Goal: Use online tool/utility: Utilize a website feature to perform a specific function

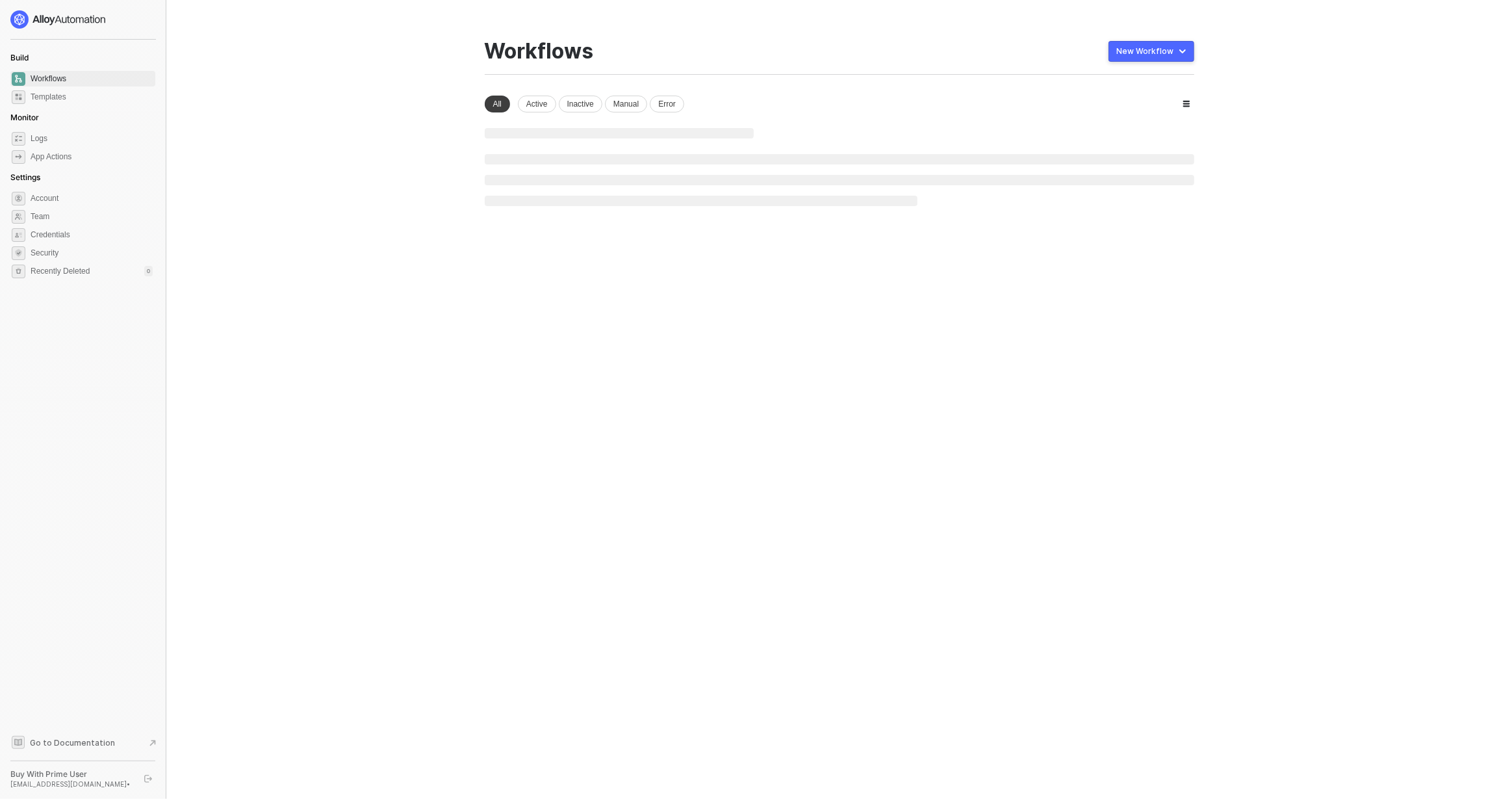
click at [356, 294] on main "You need to expand your browser window or switch to a computer with a bigger sc…" at bounding box center [756, 399] width 1512 height 799
click at [1252, 197] on main "You need to expand your browser window or switch to a computer with a bigger sc…" at bounding box center [756, 399] width 1512 height 799
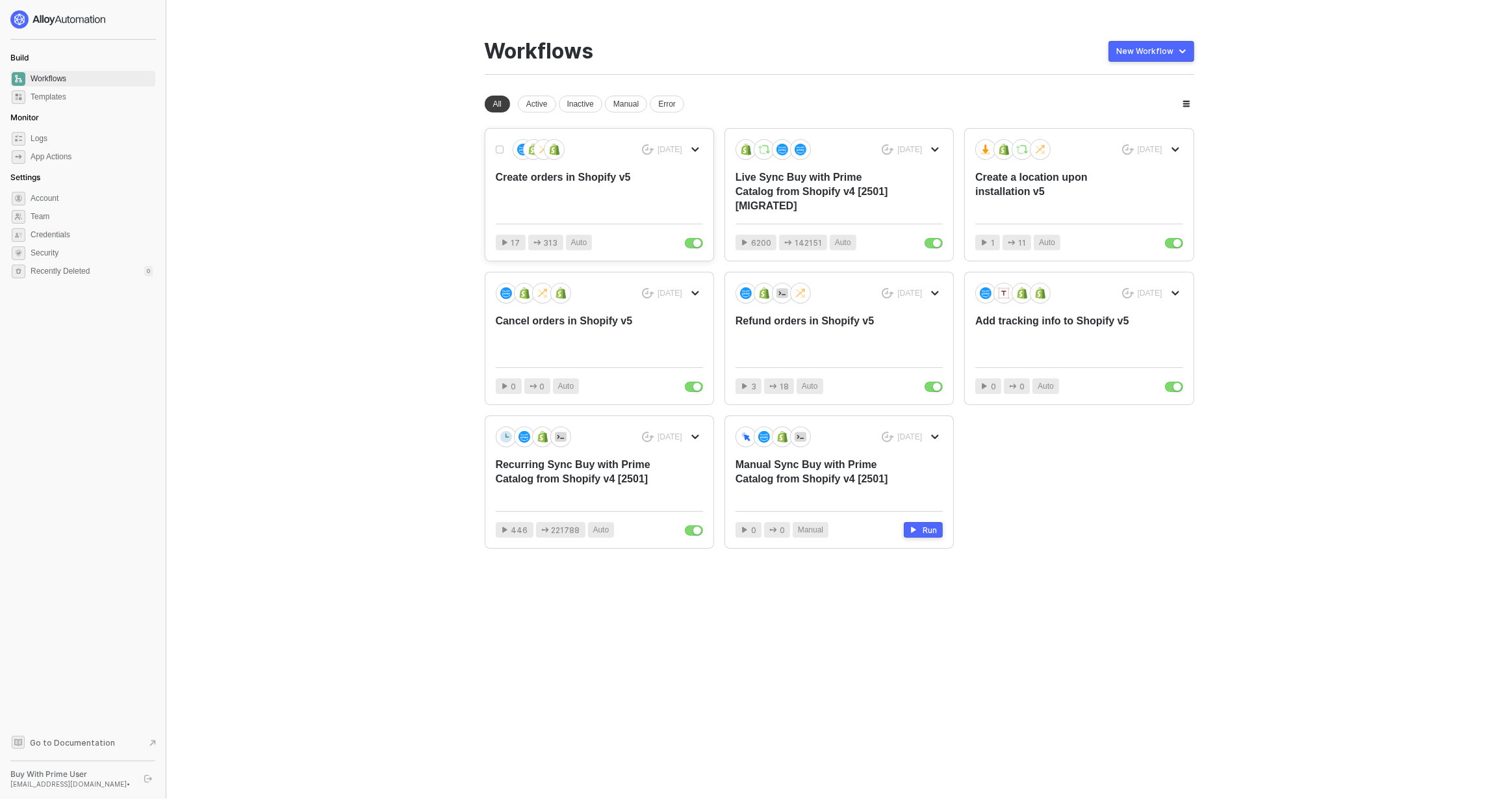
click at [573, 190] on div "Create orders in Shopify v5" at bounding box center [579, 192] width 166 height 43
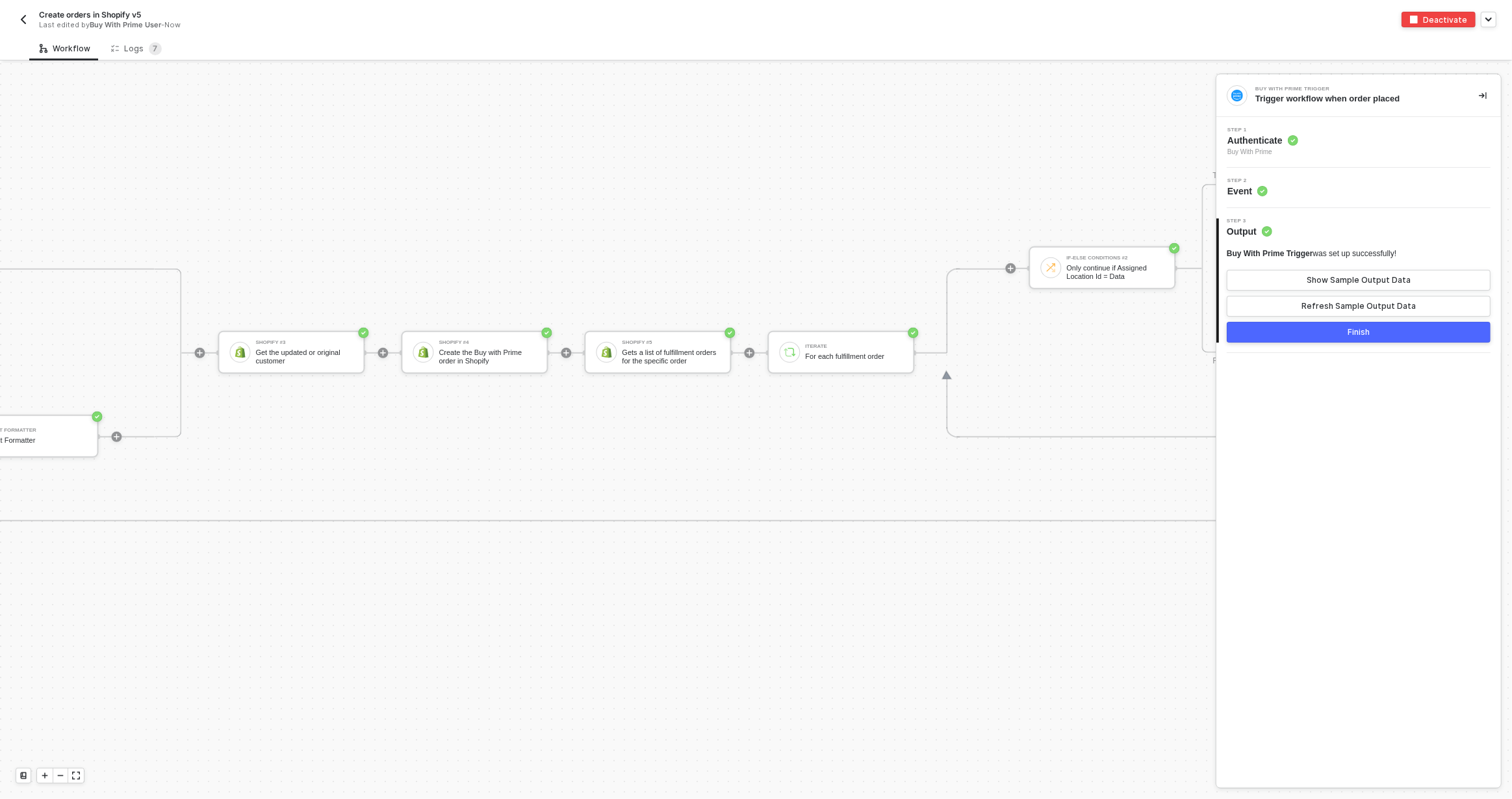
scroll to position [838, 2953]
click at [608, 373] on div "Shopify #5 Gets a list of fulfillment orders for the specific order" at bounding box center [646, 353] width 147 height 44
click at [477, 412] on div "TRUE FALSE Shopify #2 Create a new customer if they don't Delay Workflow Wait a…" at bounding box center [630, 353] width 2333 height 169
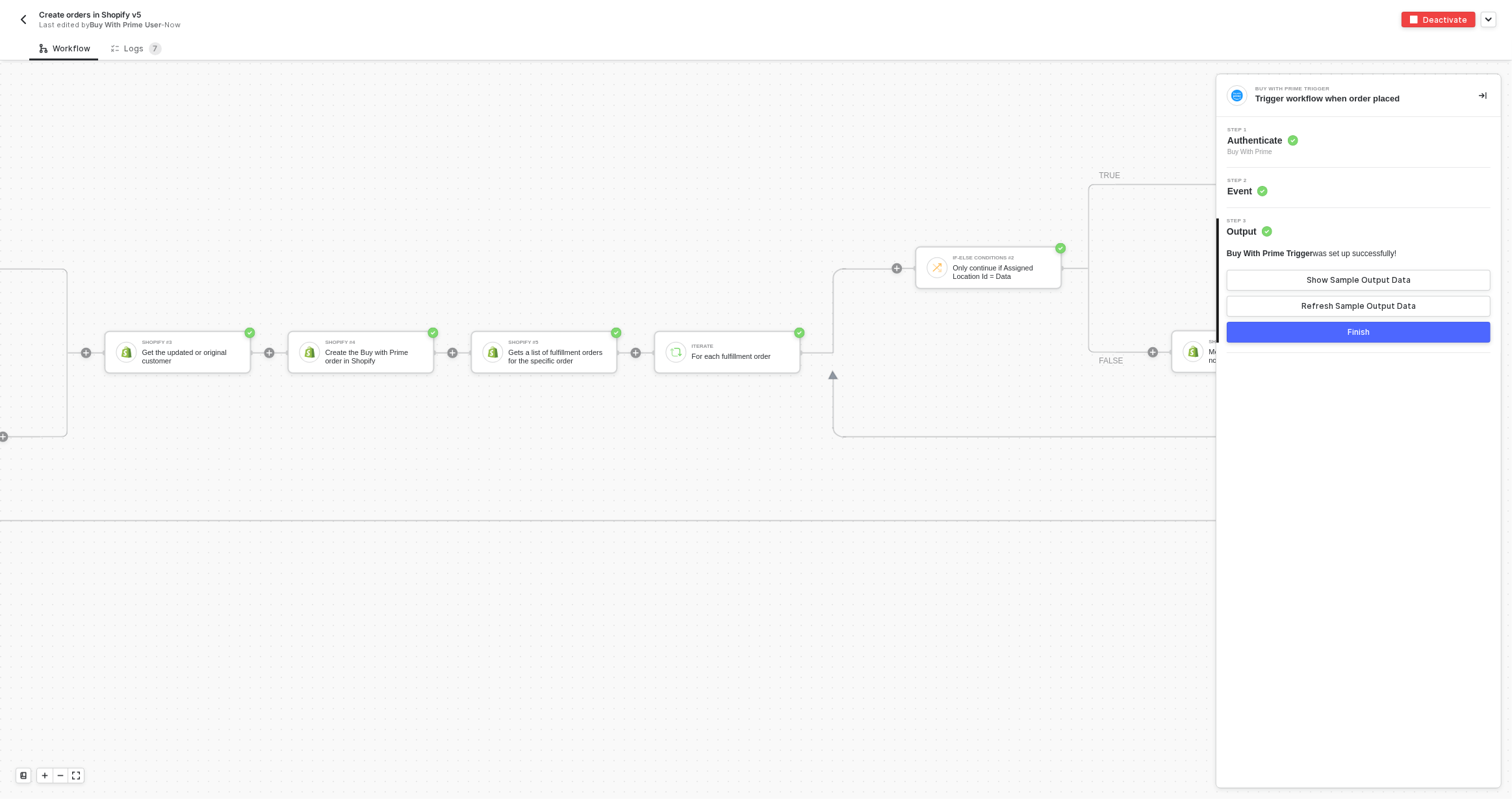
scroll to position [838, 3040]
click at [362, 358] on div "Create the Buy with Prime order in Shopify" at bounding box center [388, 356] width 98 height 16
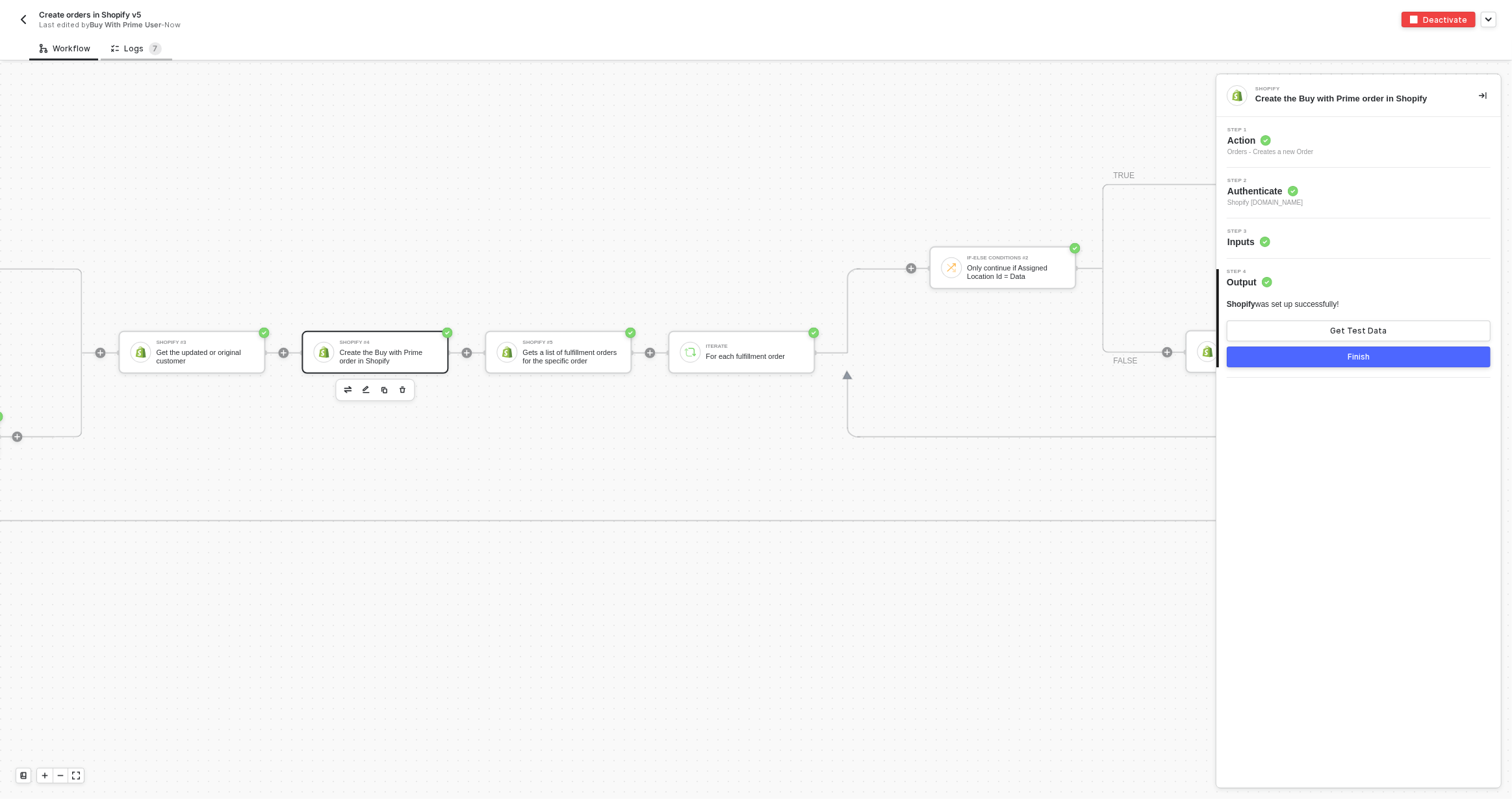
click at [132, 50] on div "Logs 7" at bounding box center [136, 49] width 51 height 13
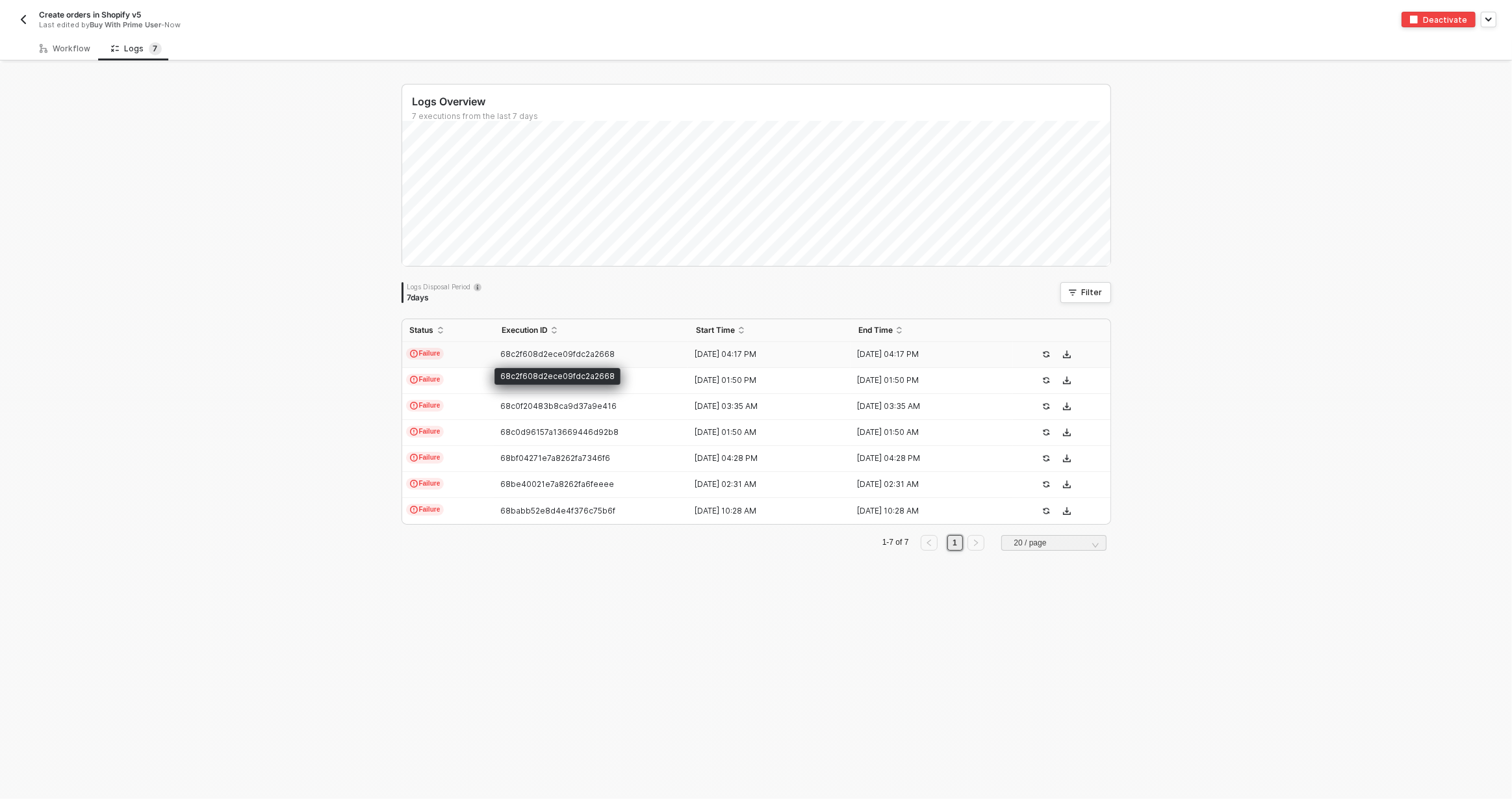
click at [531, 356] on span "68c2f608d2ece09fdc2a2668" at bounding box center [558, 354] width 114 height 9
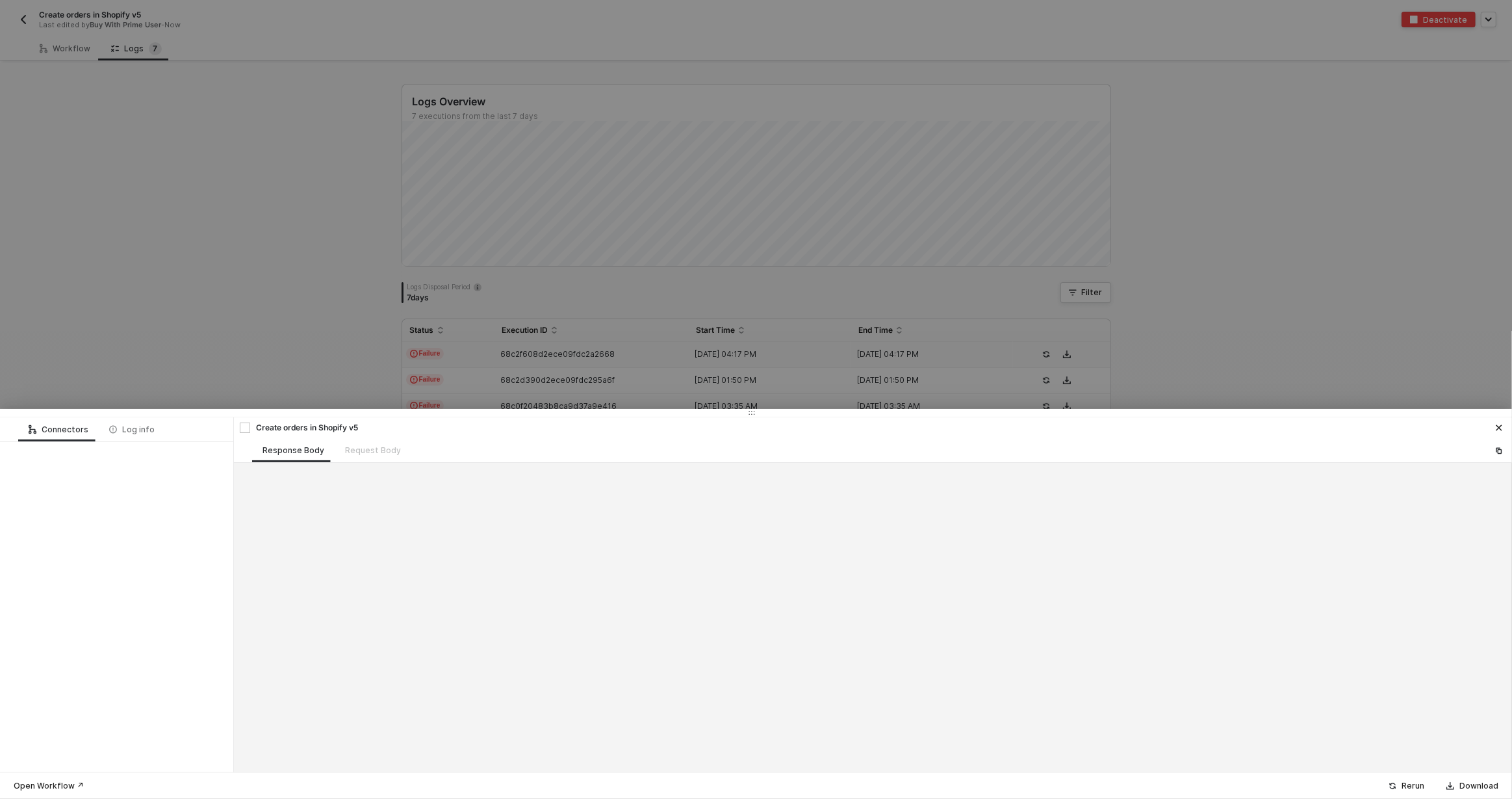
click at [340, 297] on div at bounding box center [756, 399] width 1512 height 799
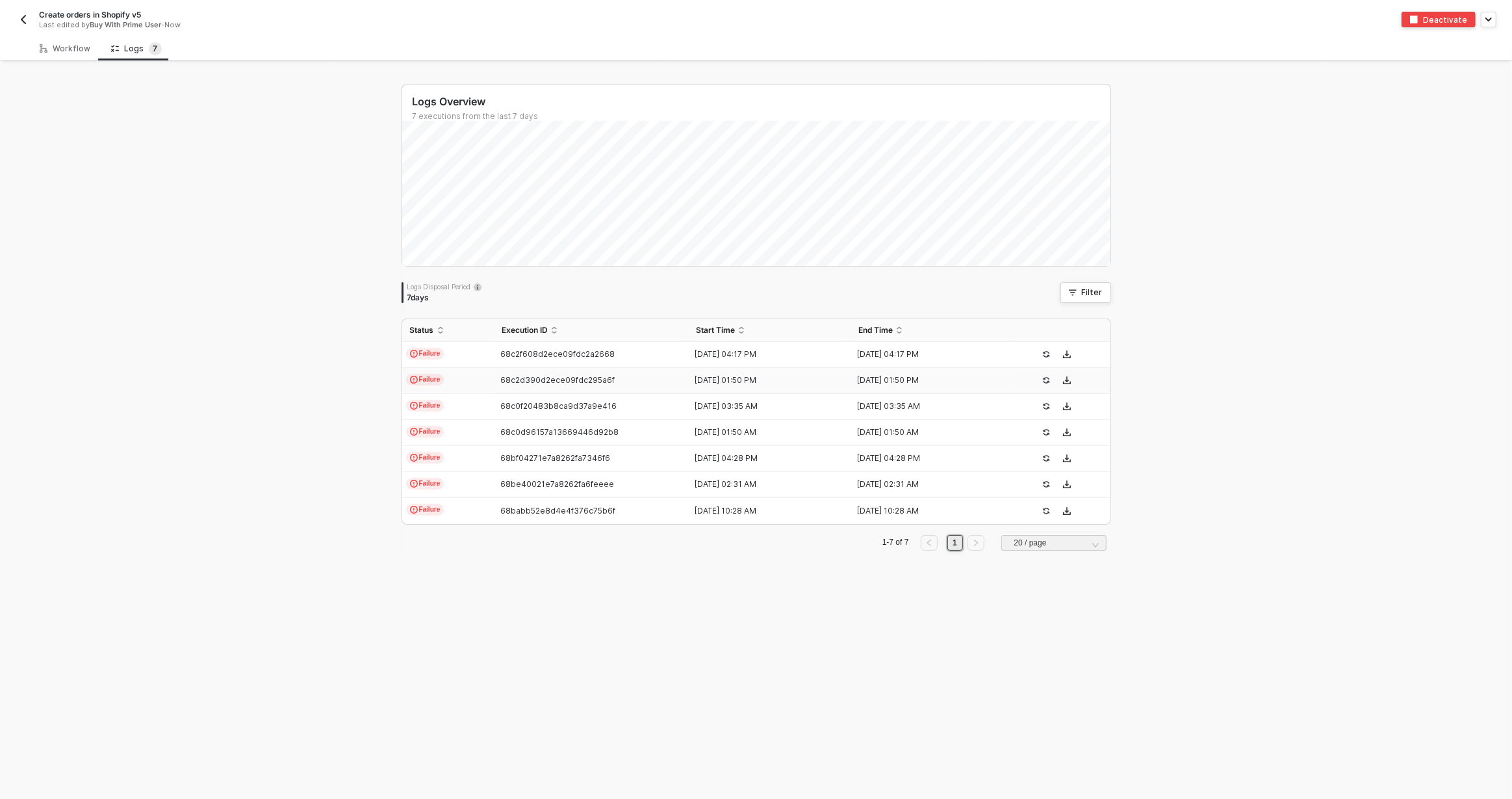
click at [513, 375] on span "68c2d390d2ece09fdc295a6f" at bounding box center [558, 380] width 114 height 9
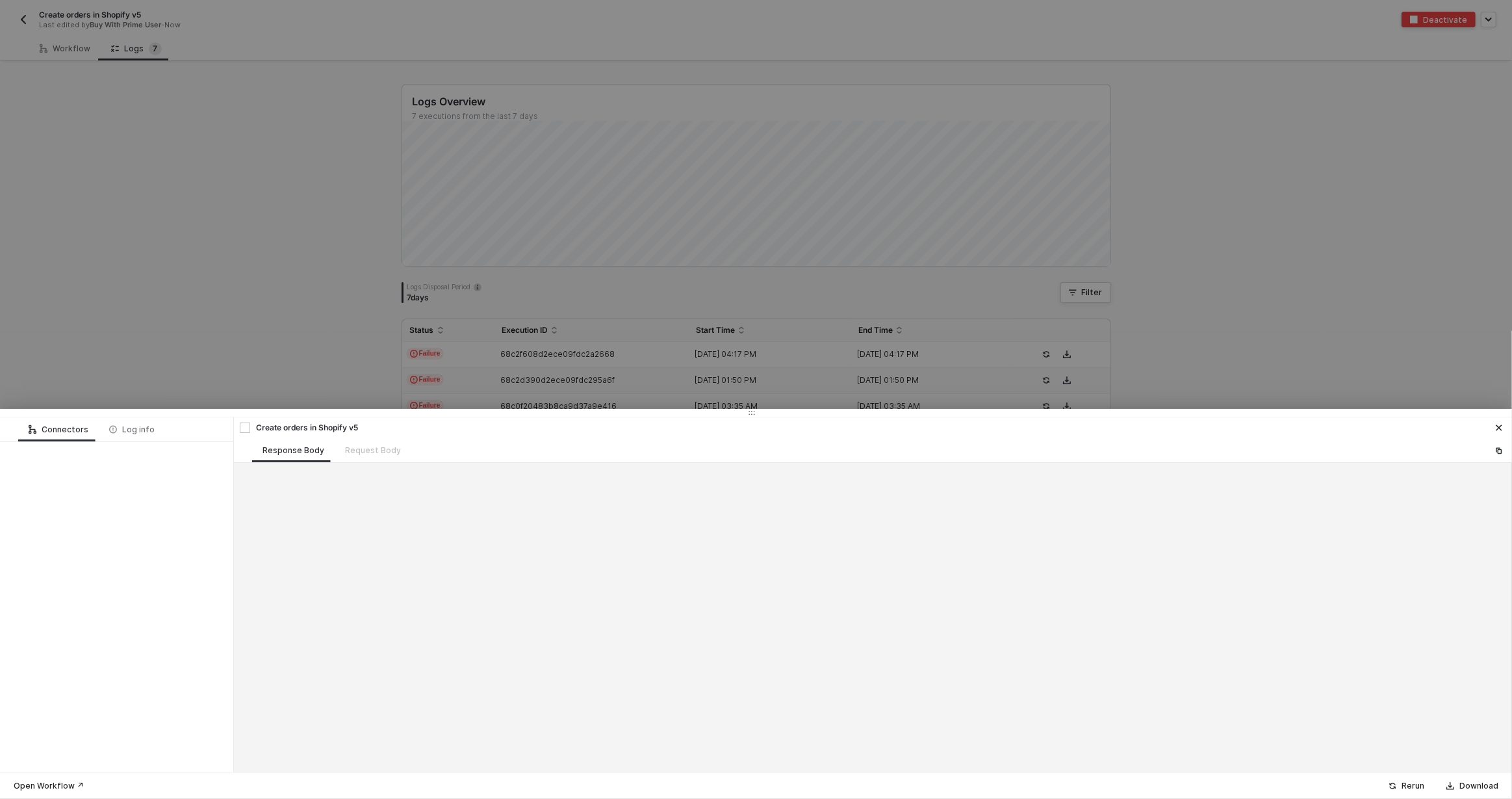
click at [286, 364] on div at bounding box center [756, 399] width 1512 height 799
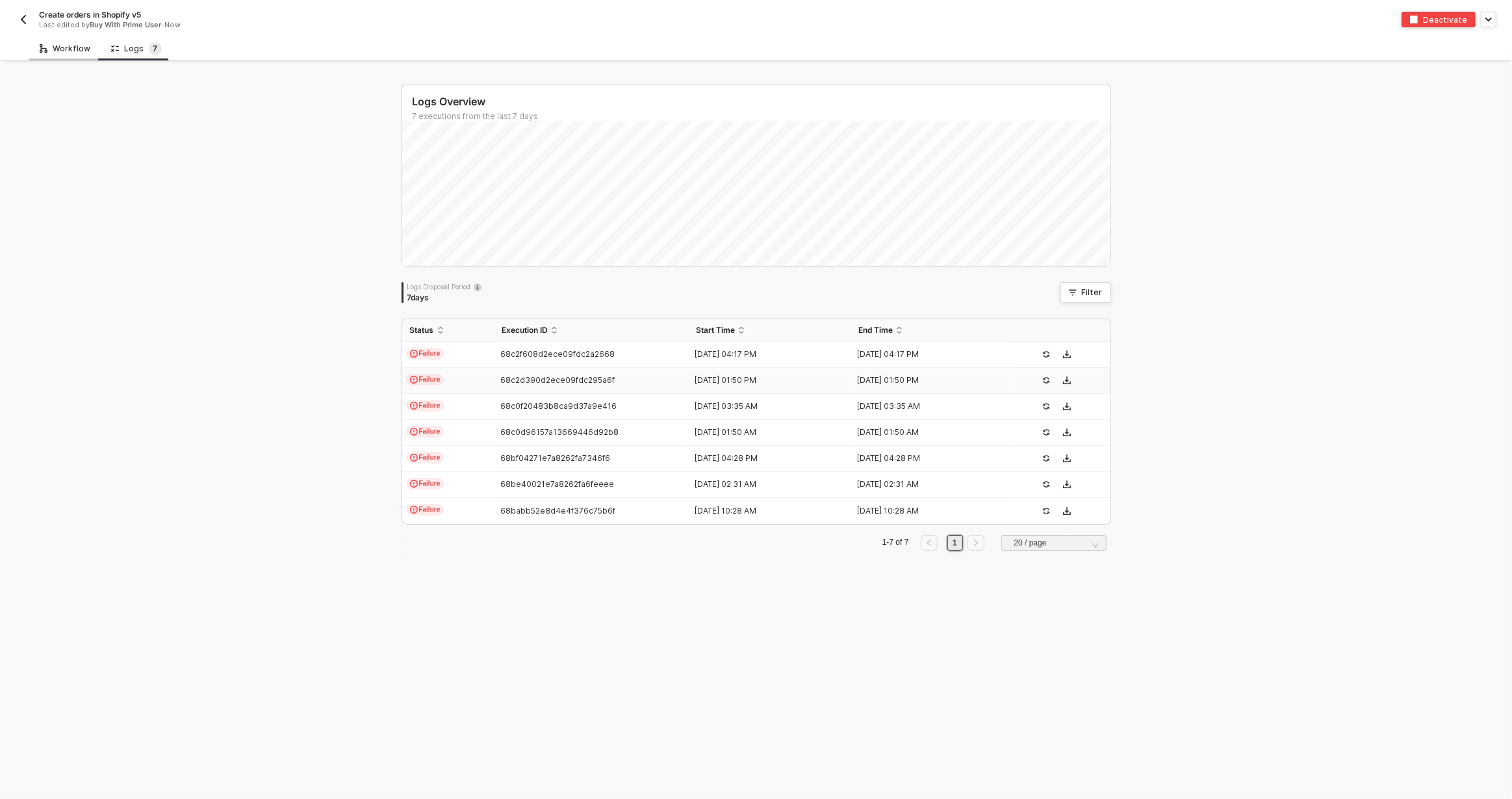
click at [66, 49] on div "Workflow" at bounding box center [65, 49] width 51 height 10
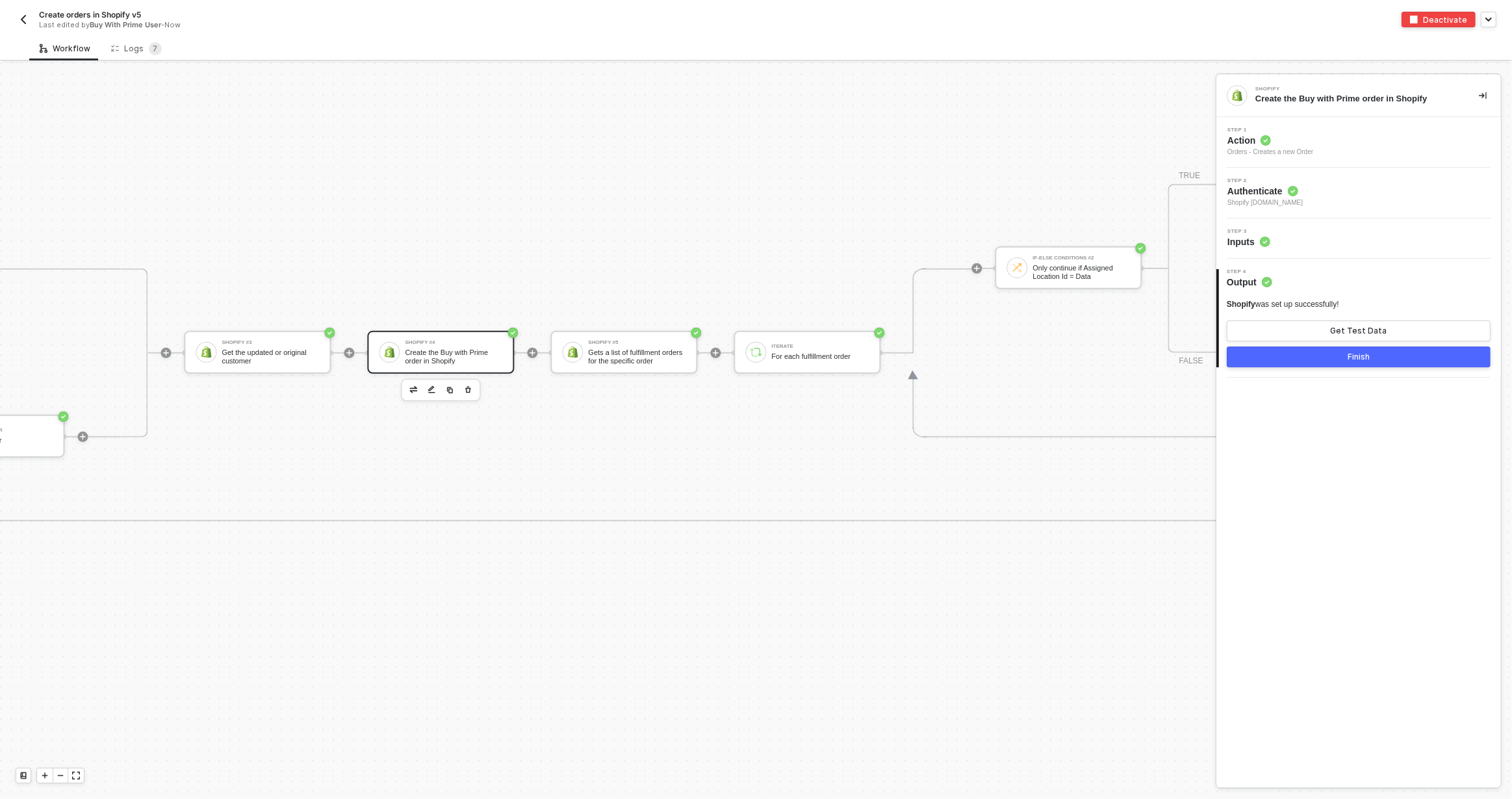
scroll to position [838, 2946]
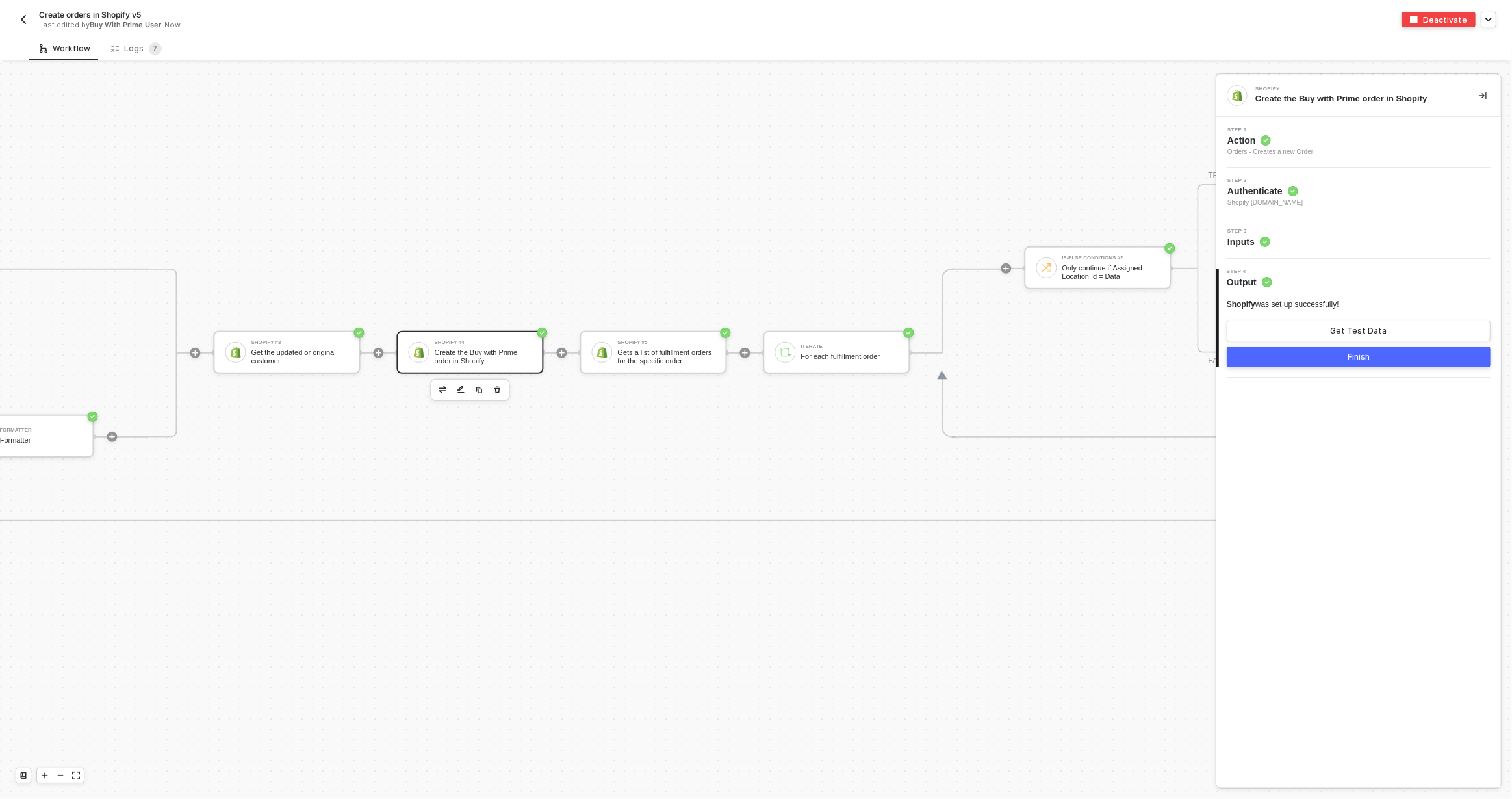
click at [1342, 243] on div "Step 3 Inputs" at bounding box center [1360, 238] width 282 height 20
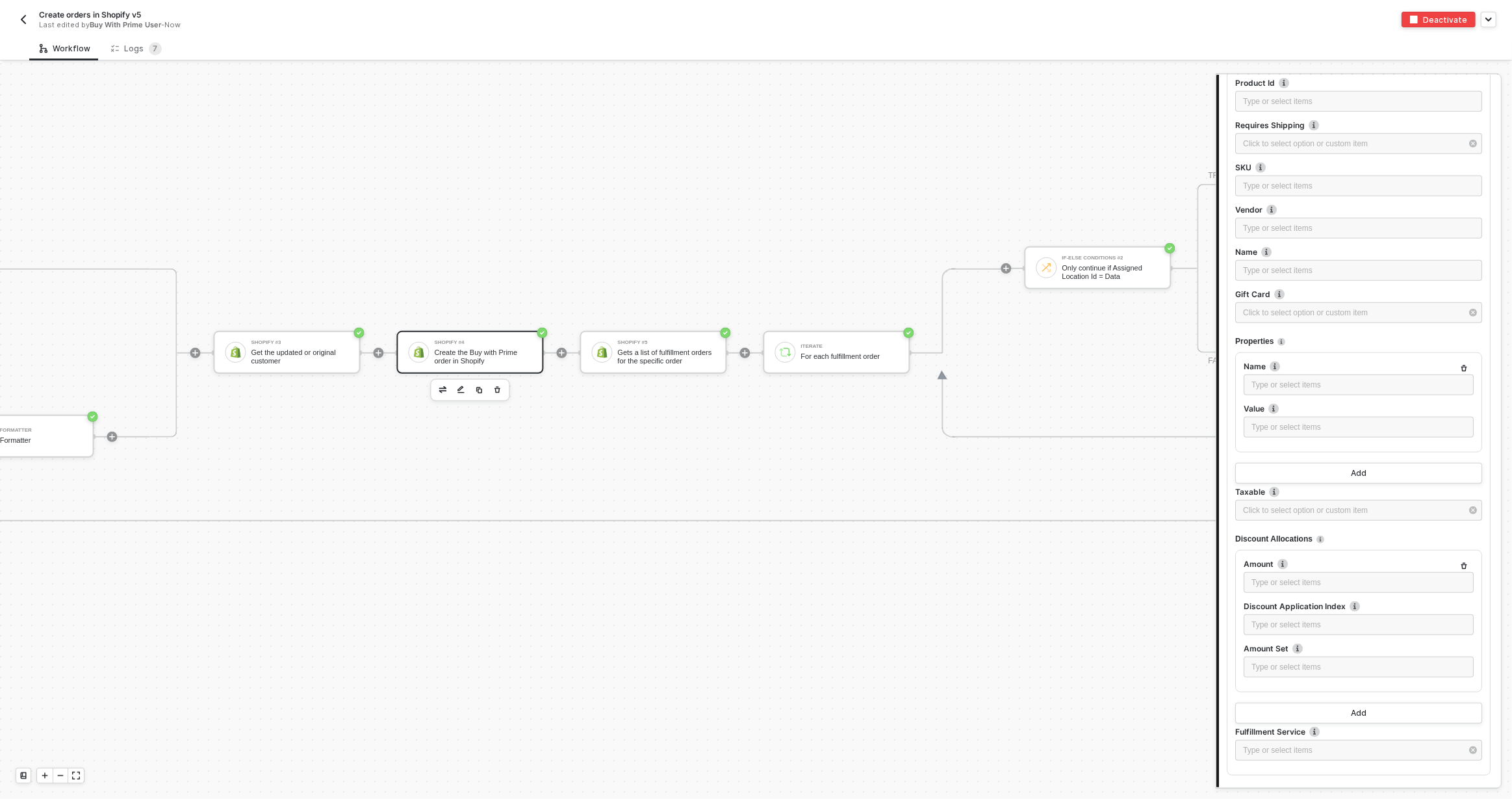
scroll to position [1475, 0]
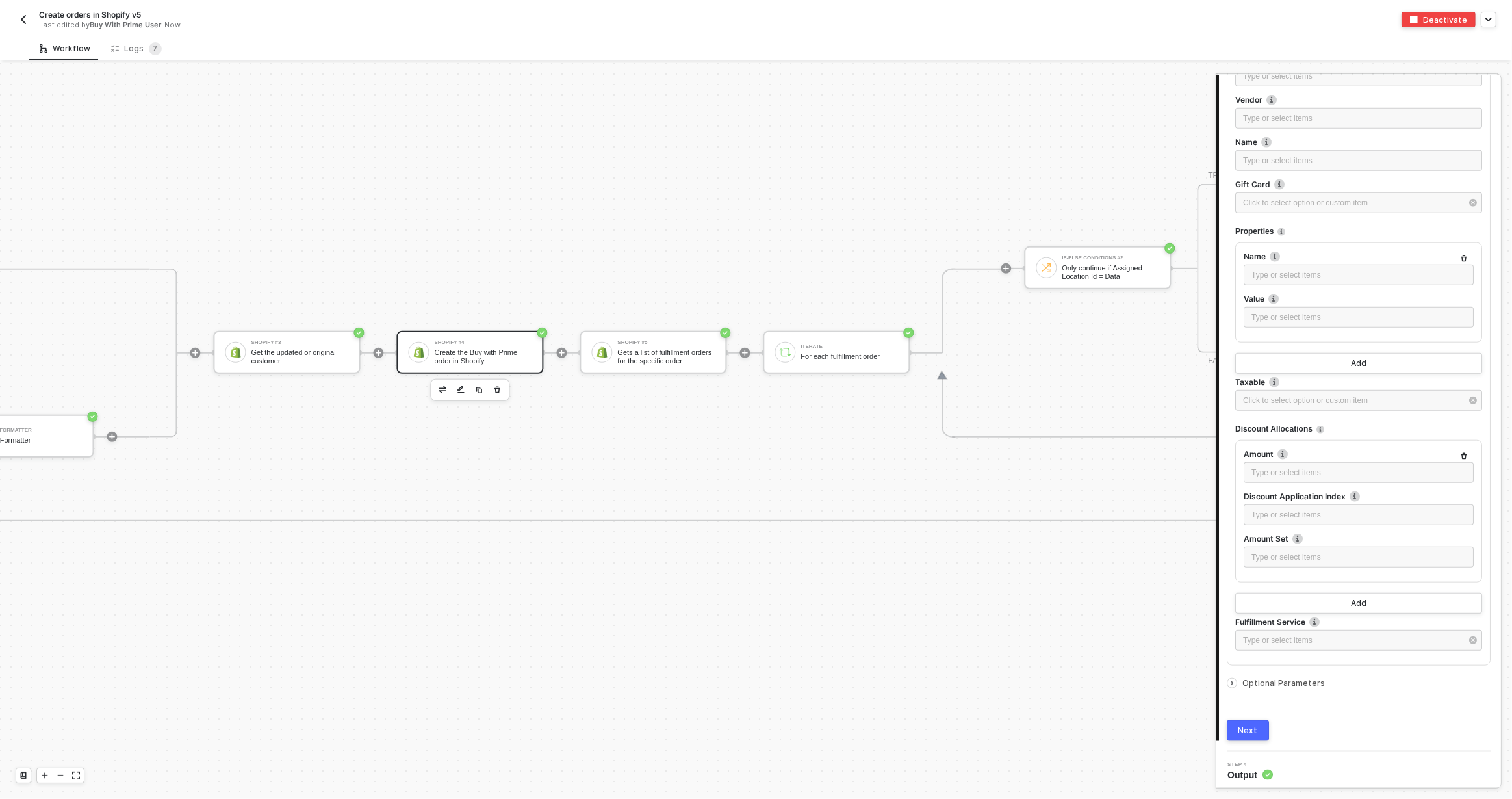
click at [1263, 679] on span "Optional Parameters" at bounding box center [1283, 682] width 82 height 9
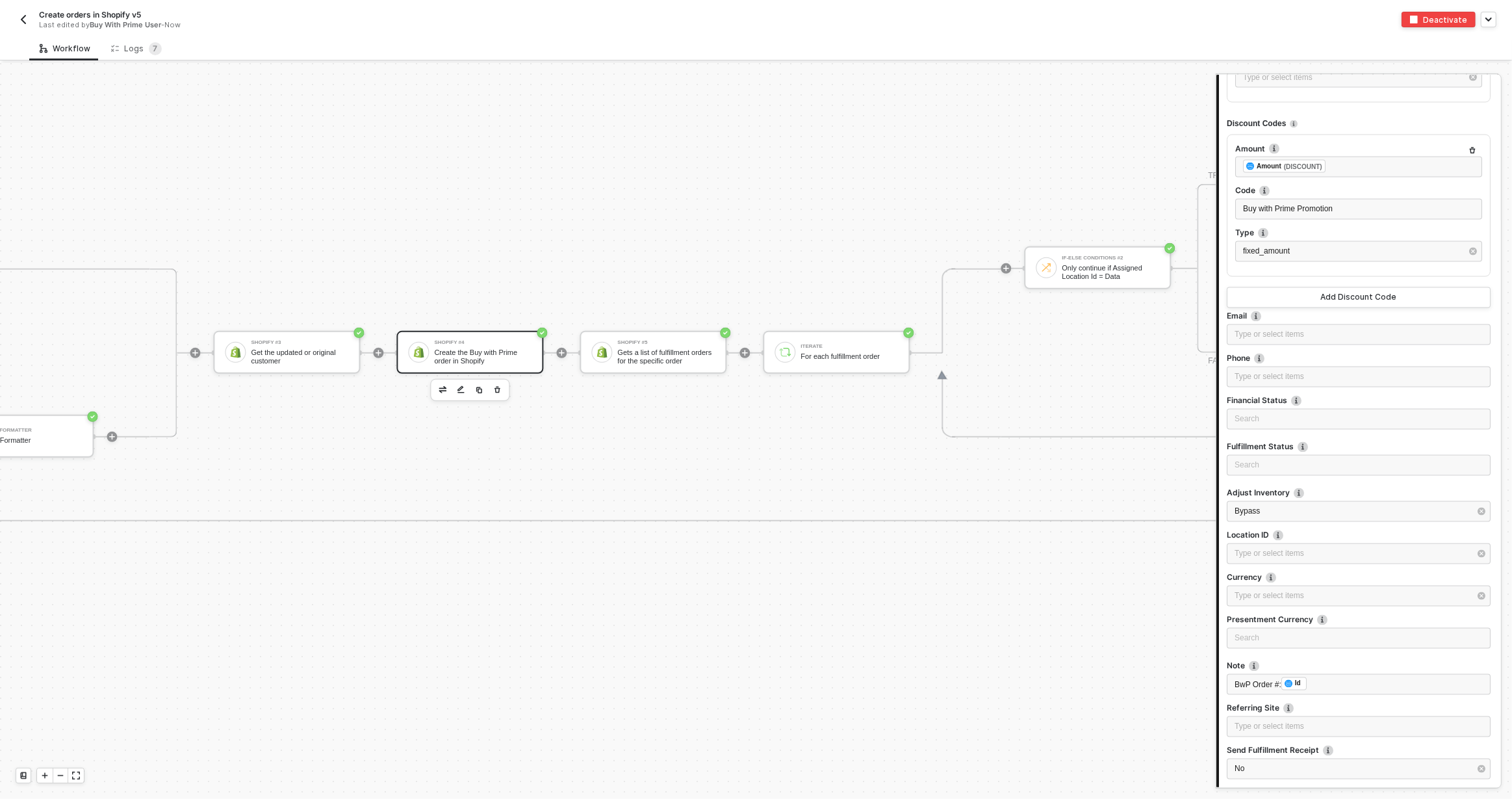
scroll to position [2669, 0]
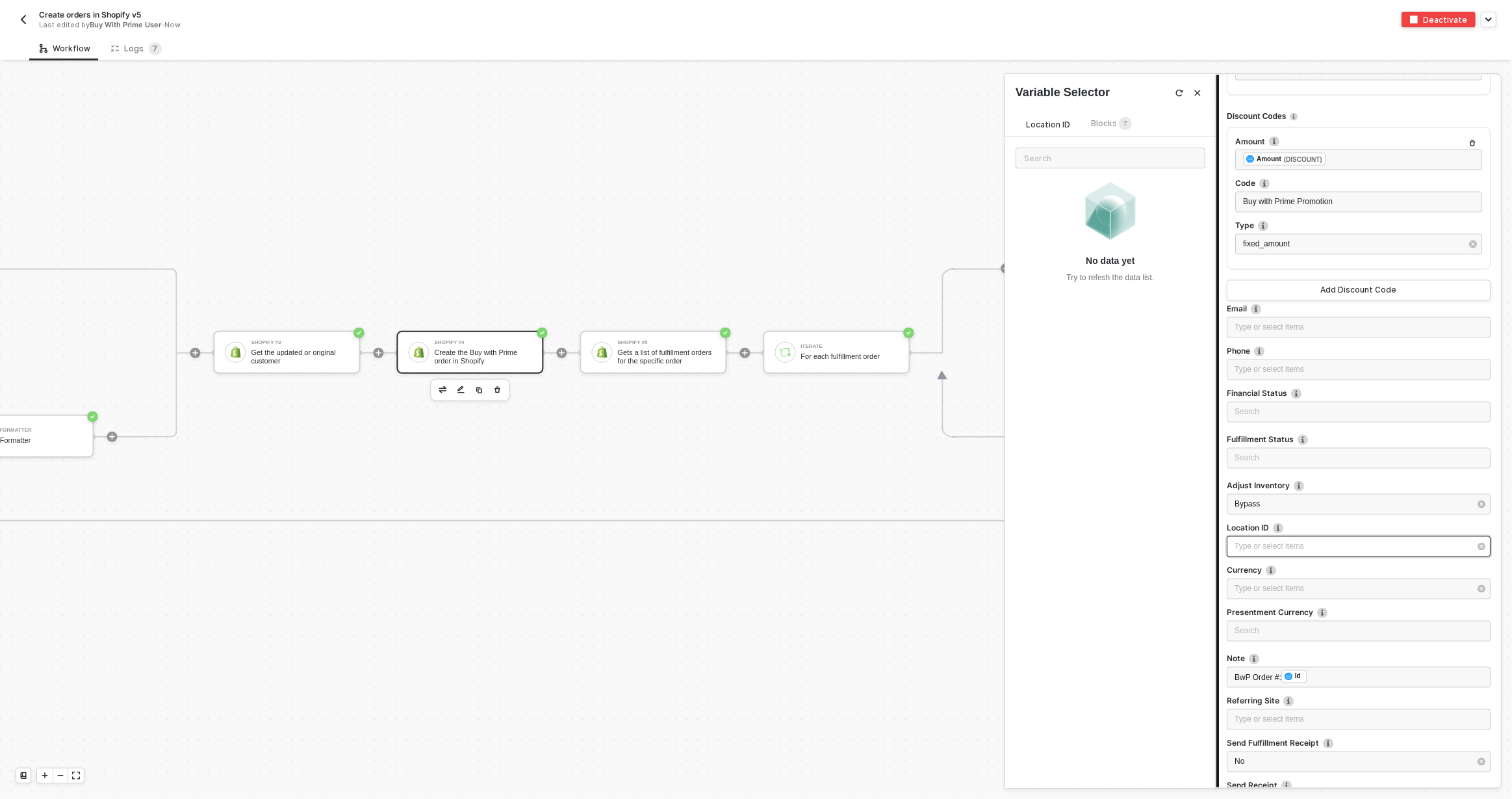
click at [1298, 544] on div "Type or select items ﻿" at bounding box center [1352, 547] width 235 height 13
click at [1175, 94] on button "button" at bounding box center [1180, 93] width 16 height 16
click at [1177, 95] on img "button" at bounding box center [1180, 93] width 8 height 8
click at [1177, 95] on icon at bounding box center [1179, 92] width 10 height 10
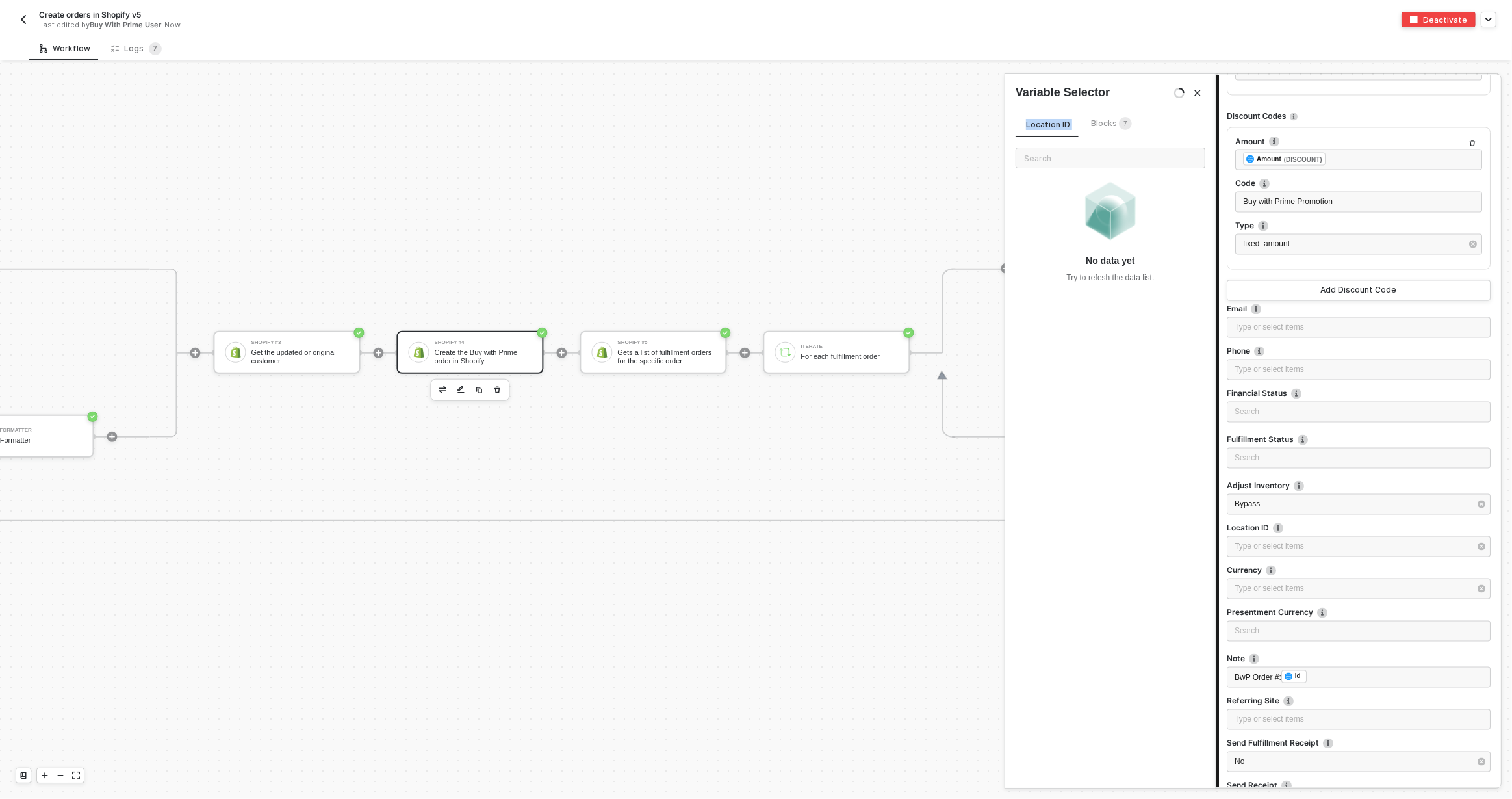
click at [1179, 93] on icon at bounding box center [1181, 90] width 5 height 5
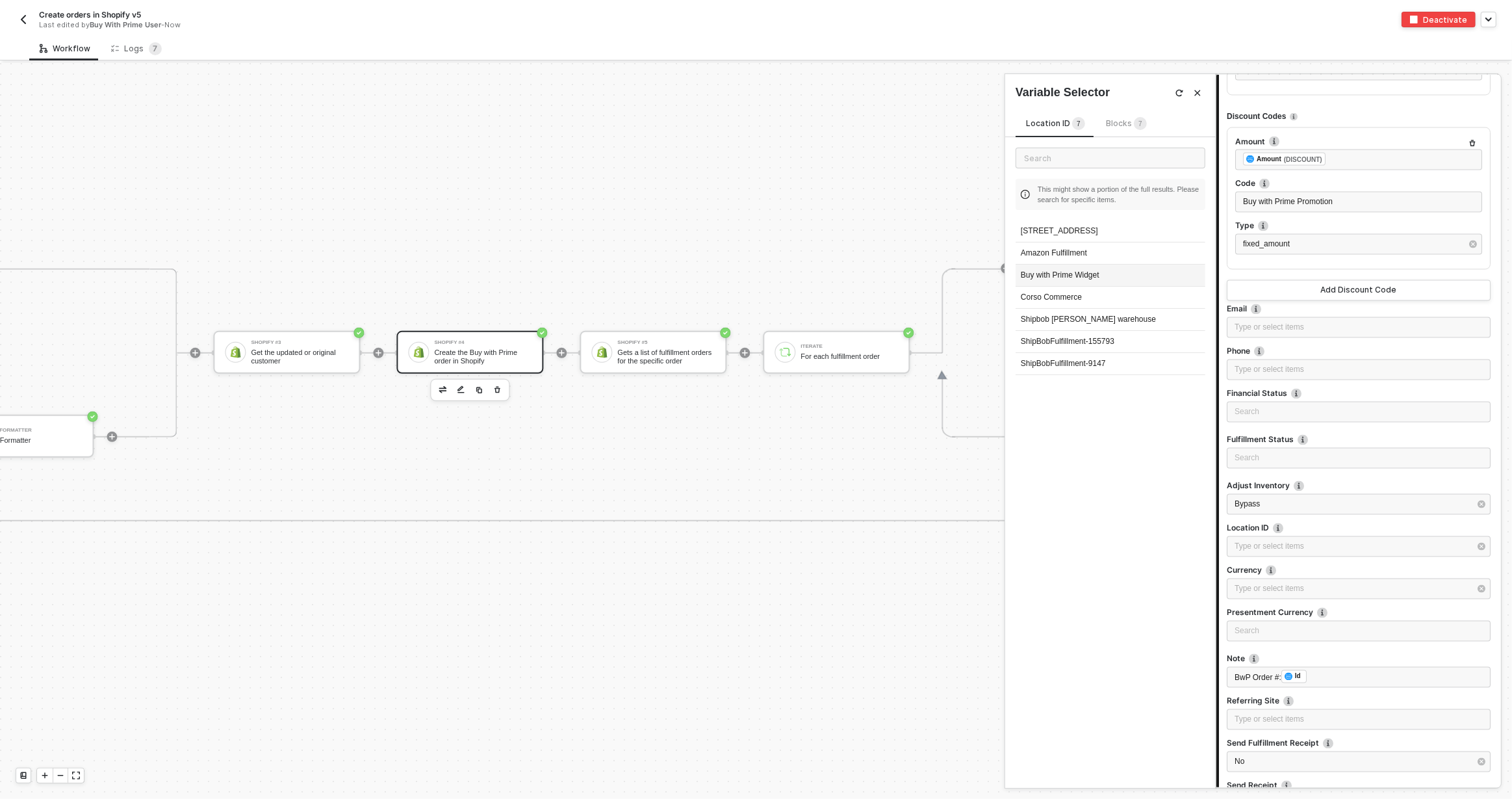
click at [1100, 279] on div "Buy with Prime Widget" at bounding box center [1110, 275] width 190 height 22
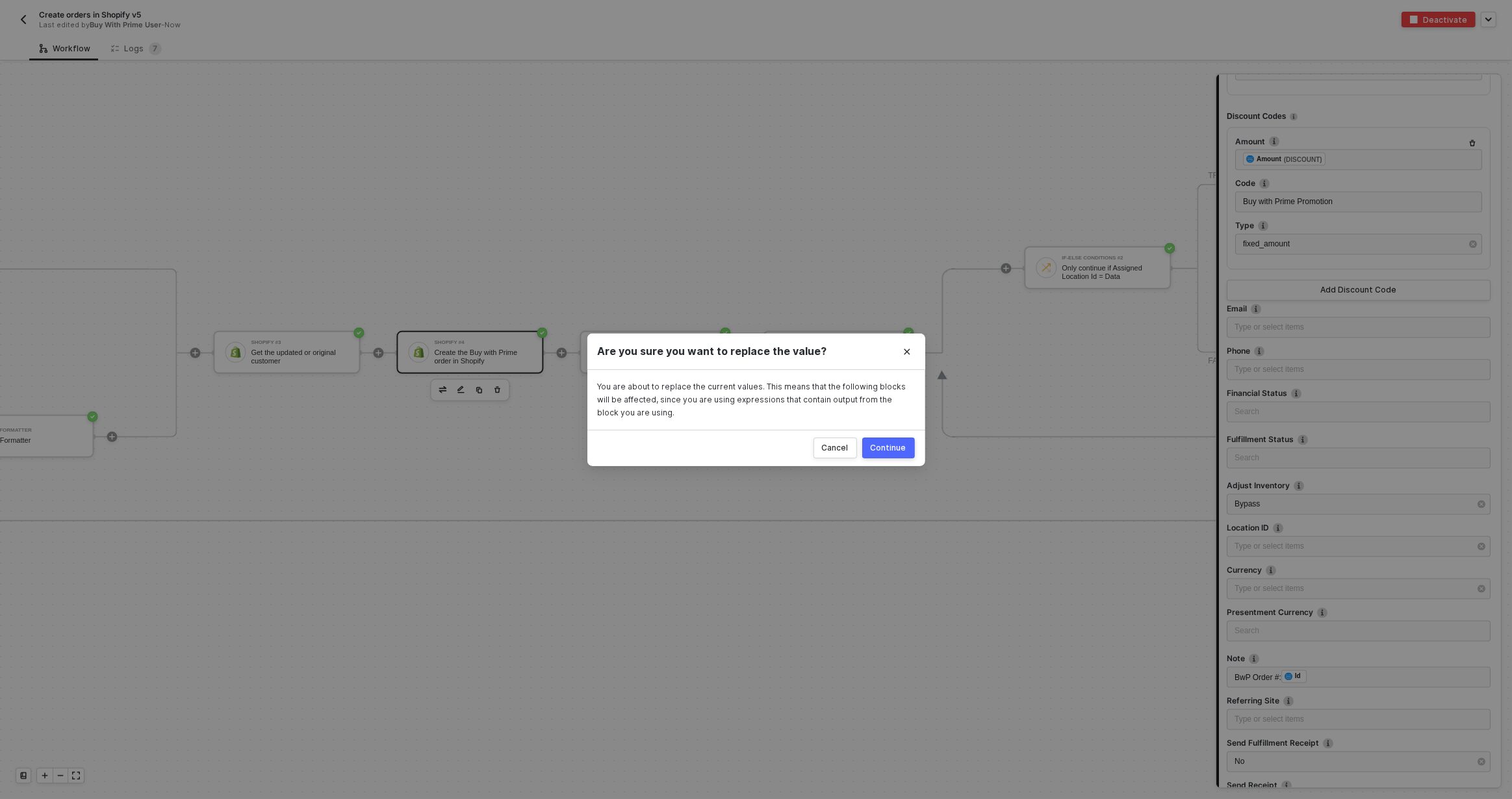
click at [879, 447] on div "Continue" at bounding box center [889, 448] width 36 height 10
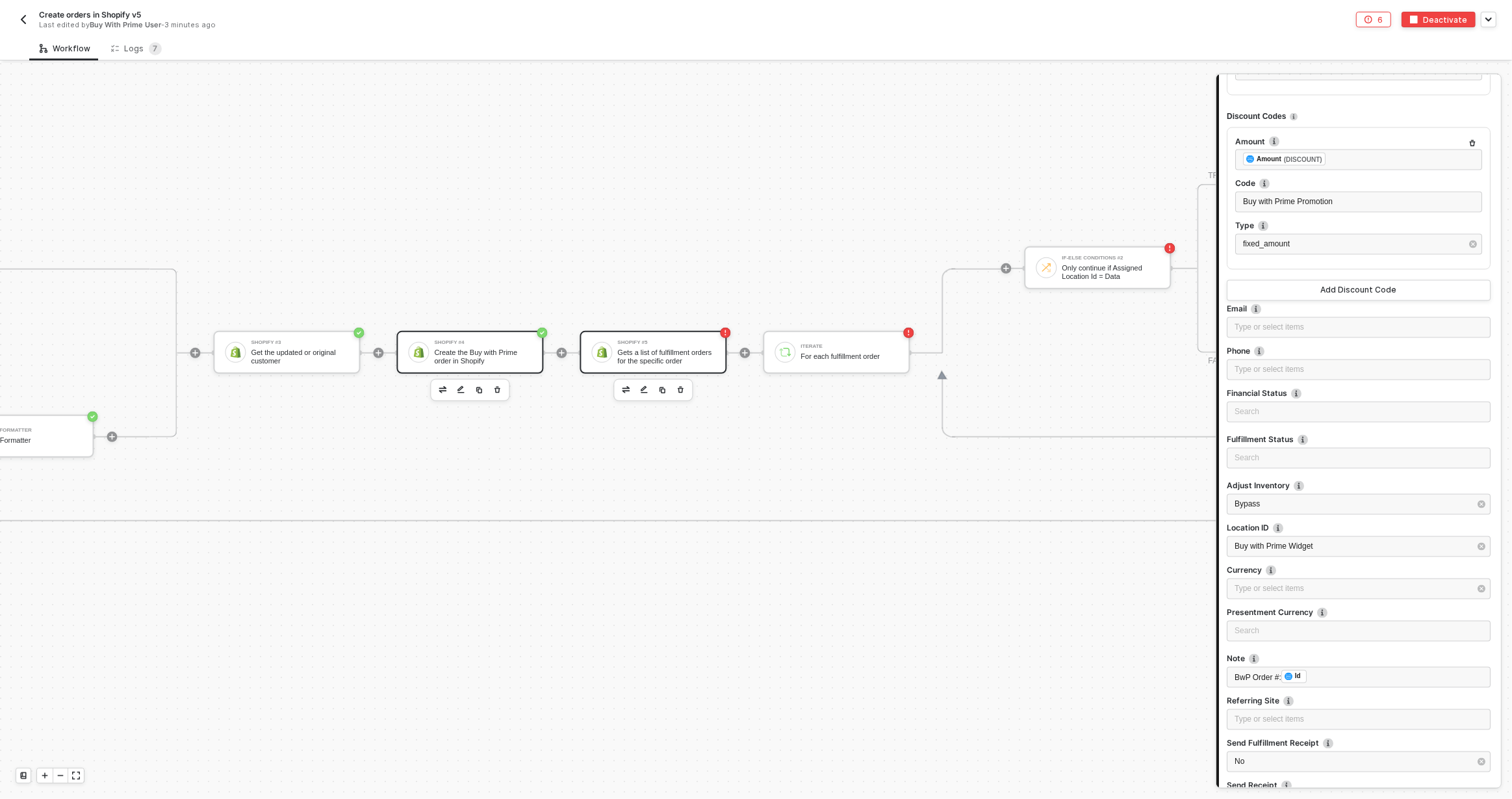
click at [668, 358] on div "Gets a list of fulfillment orders for the specific order" at bounding box center [666, 356] width 98 height 16
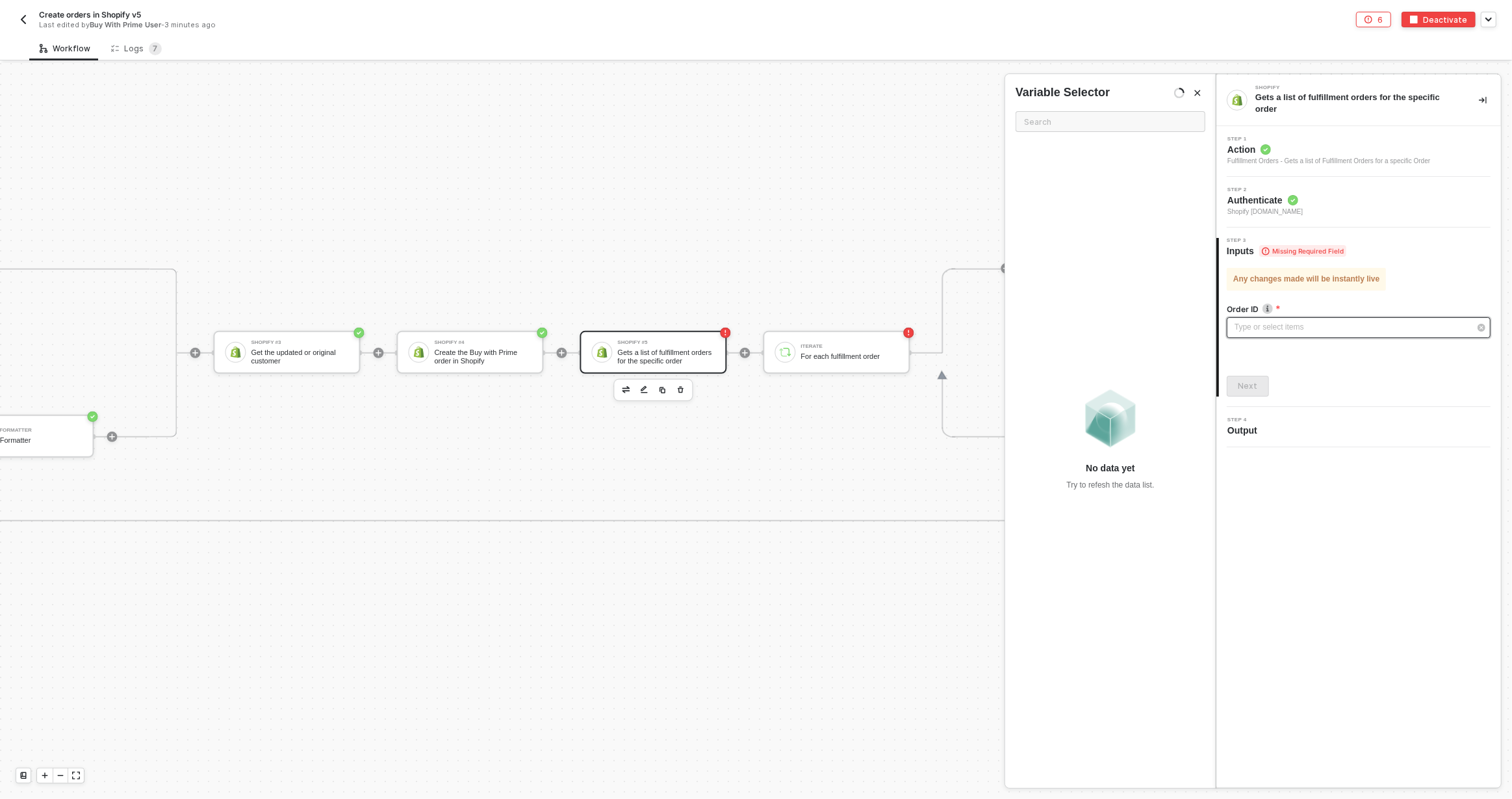
click at [1293, 329] on div "Type or select items ﻿" at bounding box center [1352, 327] width 235 height 13
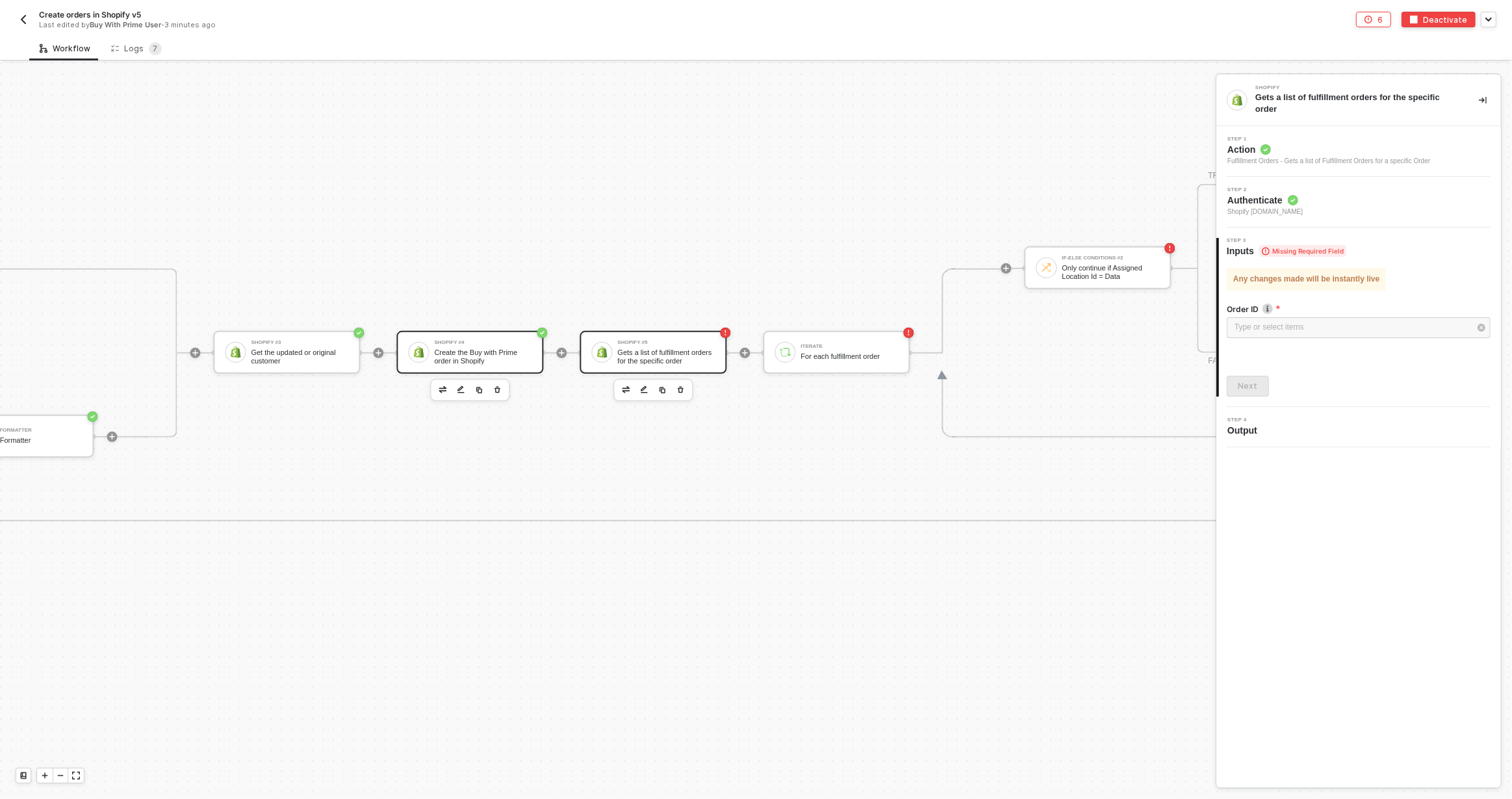
click at [493, 355] on div "Create the Buy with Prime order in Shopify" at bounding box center [483, 356] width 98 height 16
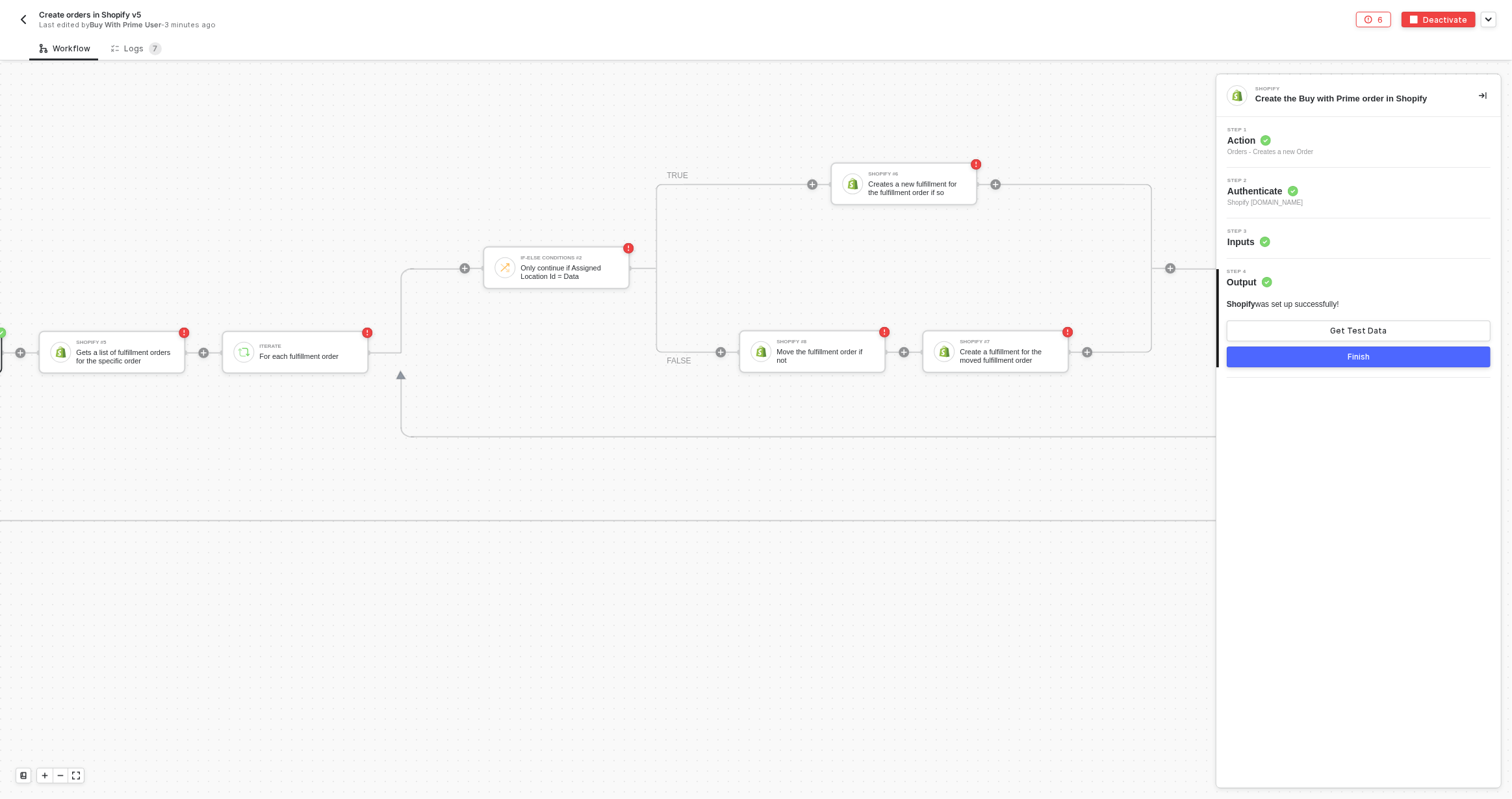
scroll to position [838, 3542]
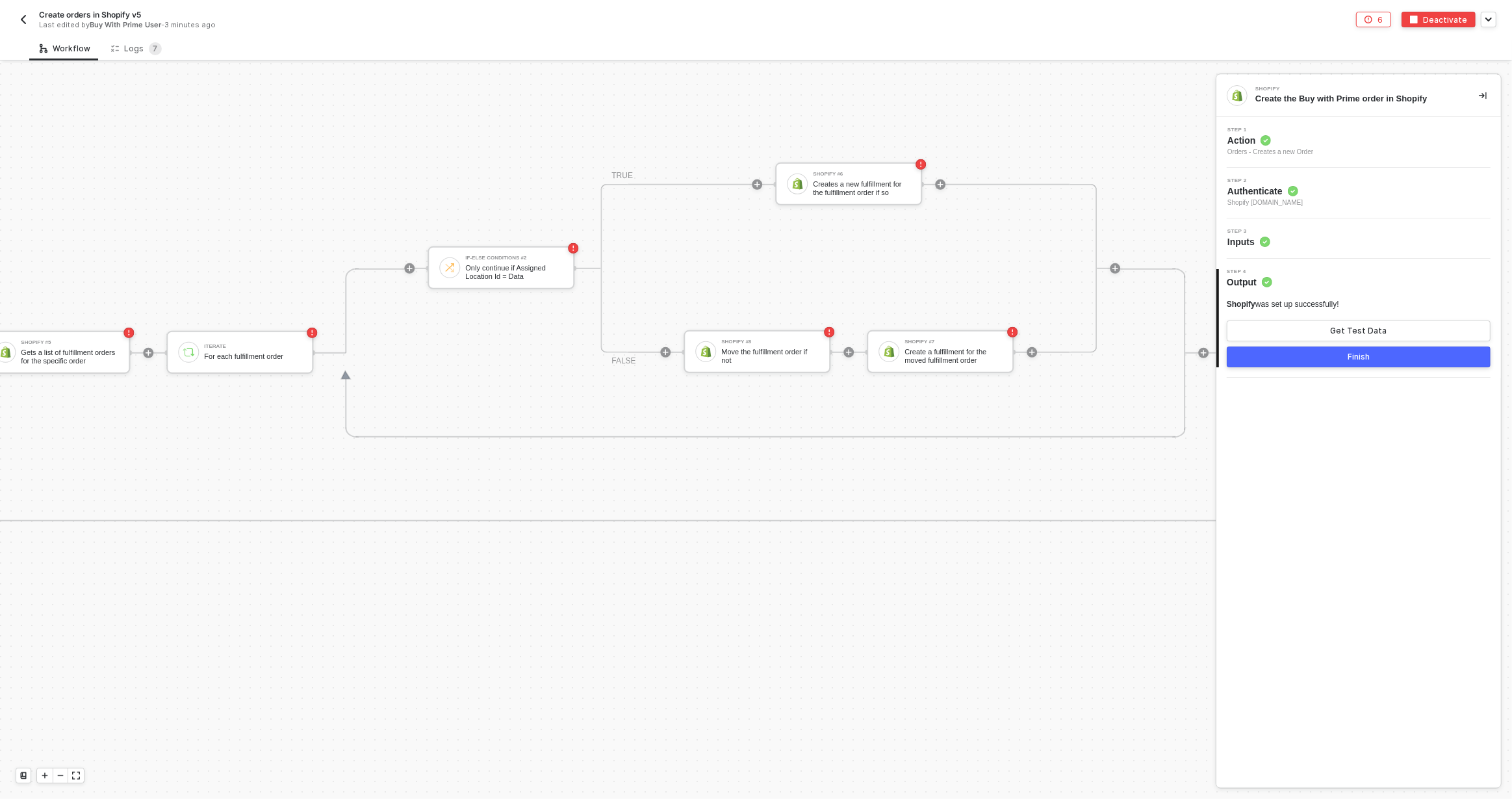
click at [1313, 219] on div "Step 3 Inputs" at bounding box center [1359, 238] width 285 height 40
click at [1312, 232] on div "Step 3 Inputs" at bounding box center [1360, 238] width 282 height 20
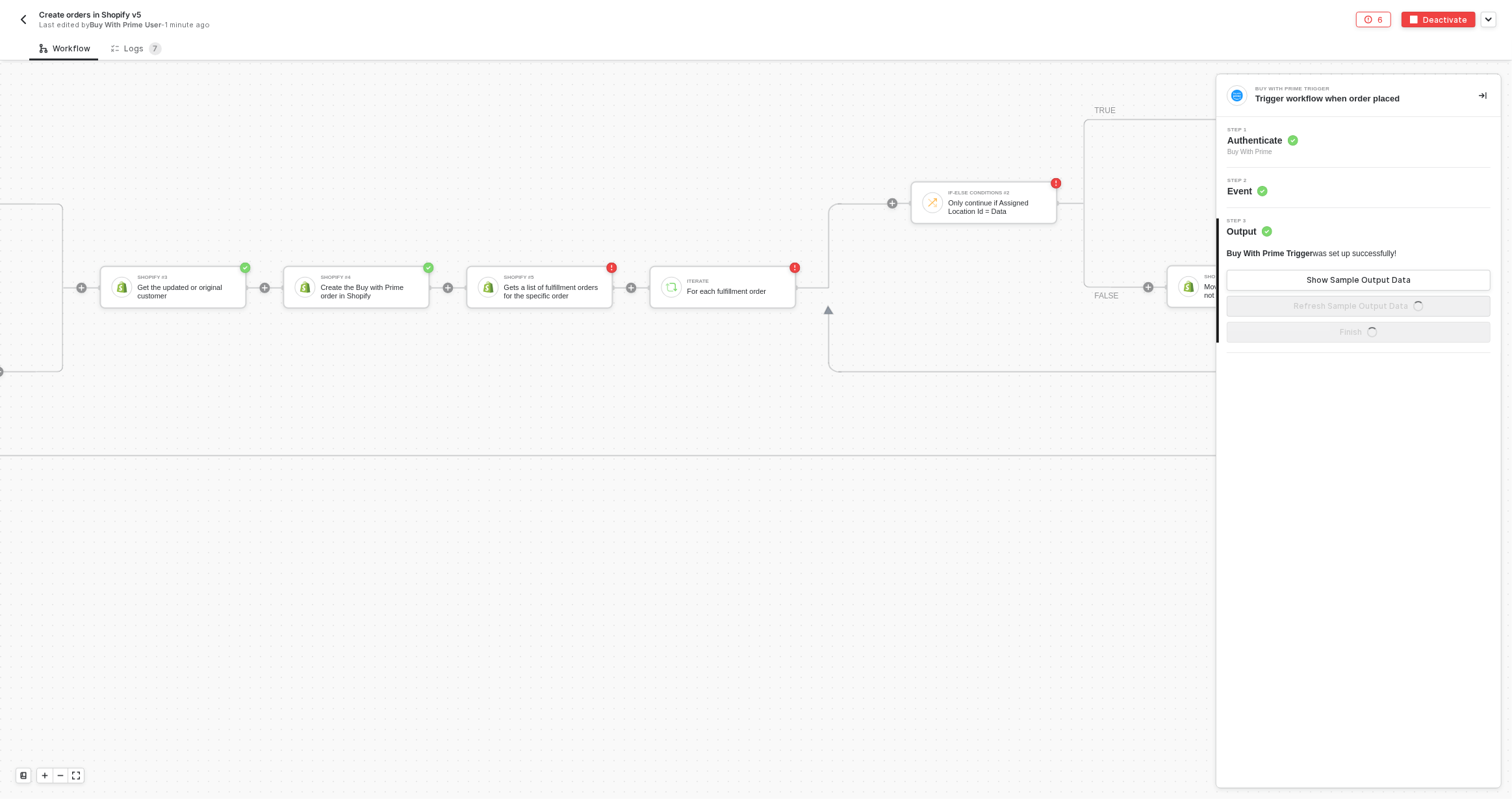
scroll to position [903, 3090]
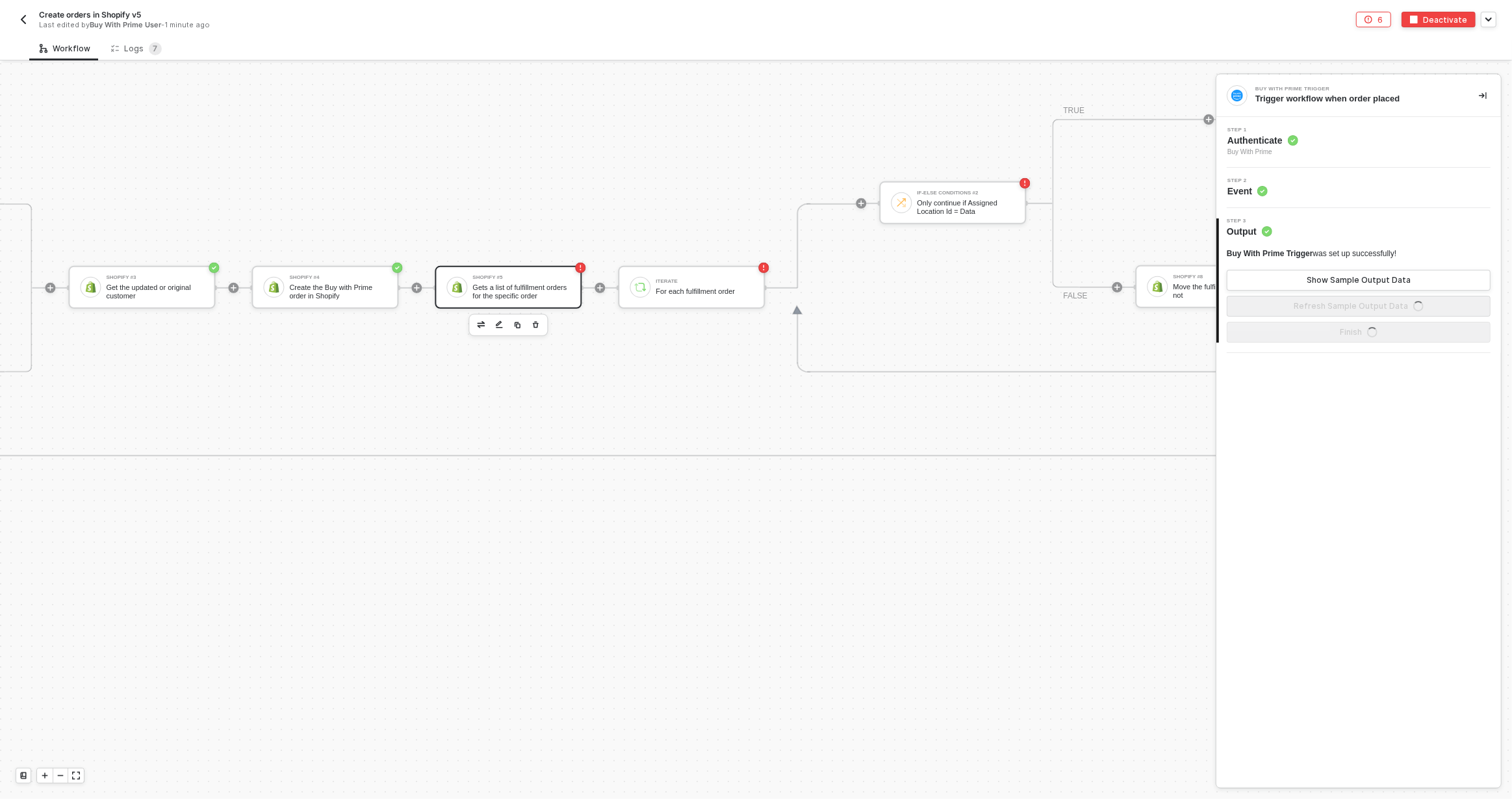
click at [564, 301] on div "Shopify #5 Gets a list of fulfillment orders for the specific order" at bounding box center [508, 287] width 147 height 43
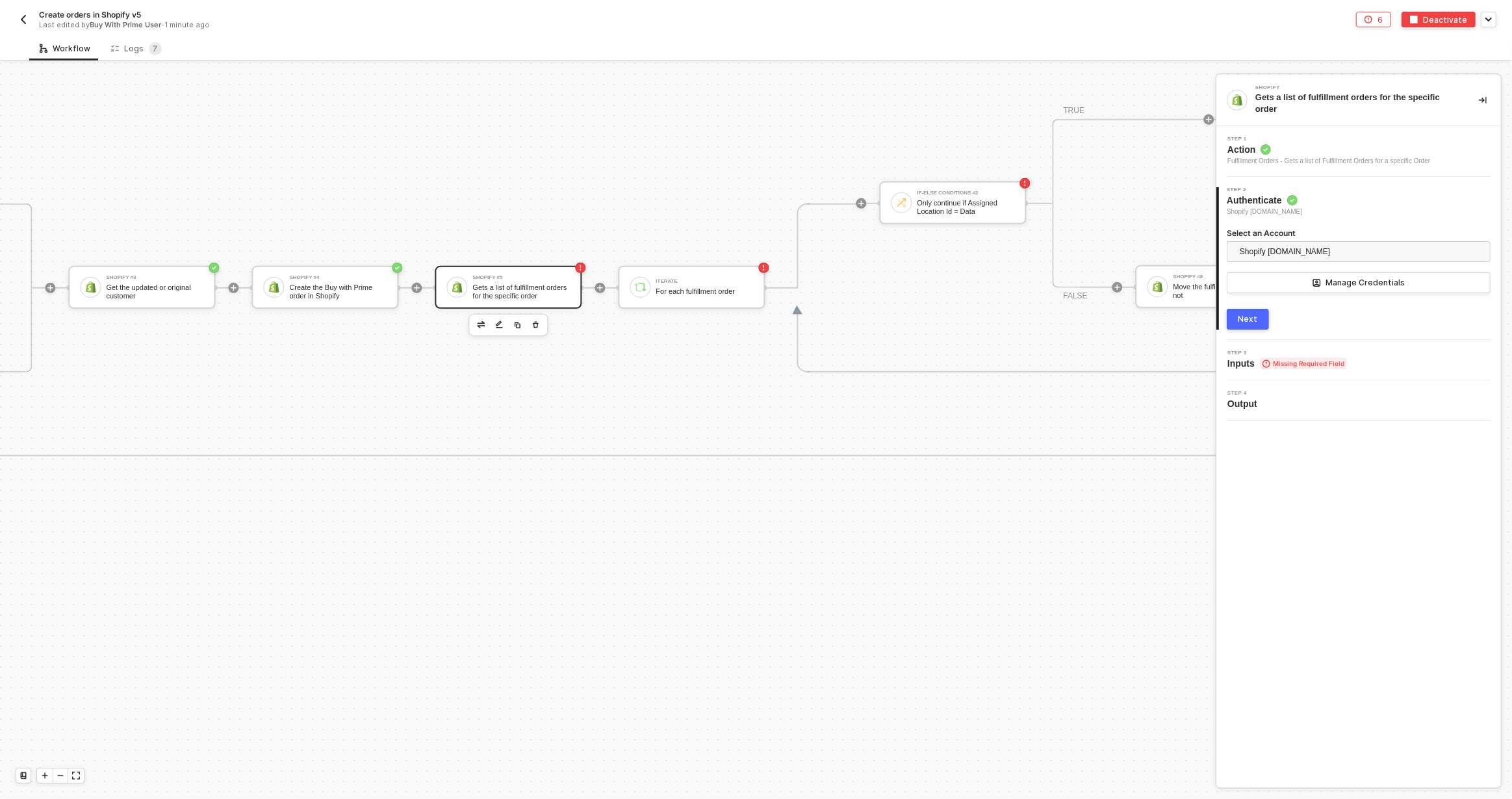
click at [1281, 366] on span "Missing Required Field" at bounding box center [1302, 363] width 87 height 12
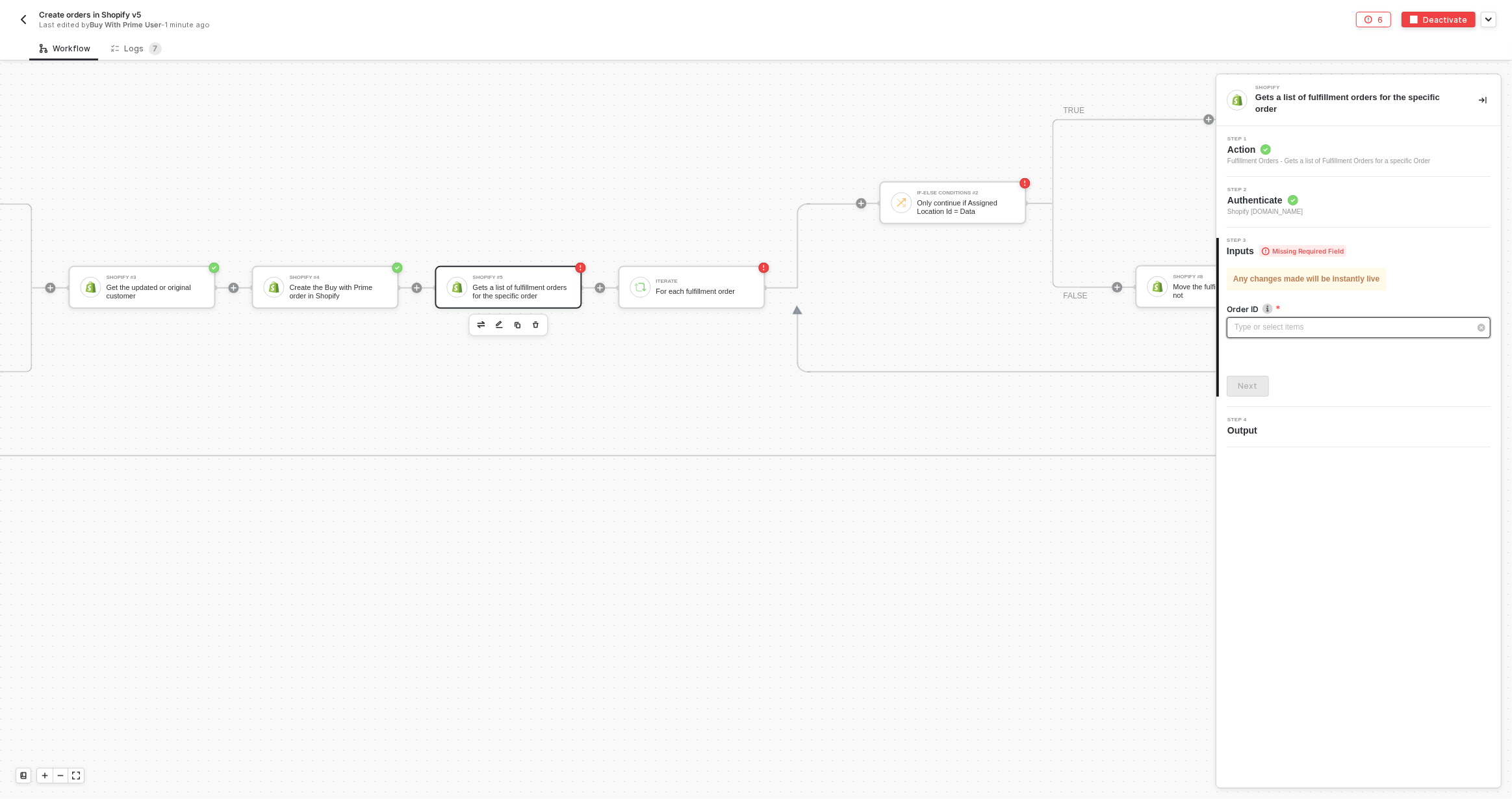
click at [1352, 319] on div "Type or select items ﻿" at bounding box center [1358, 327] width 264 height 21
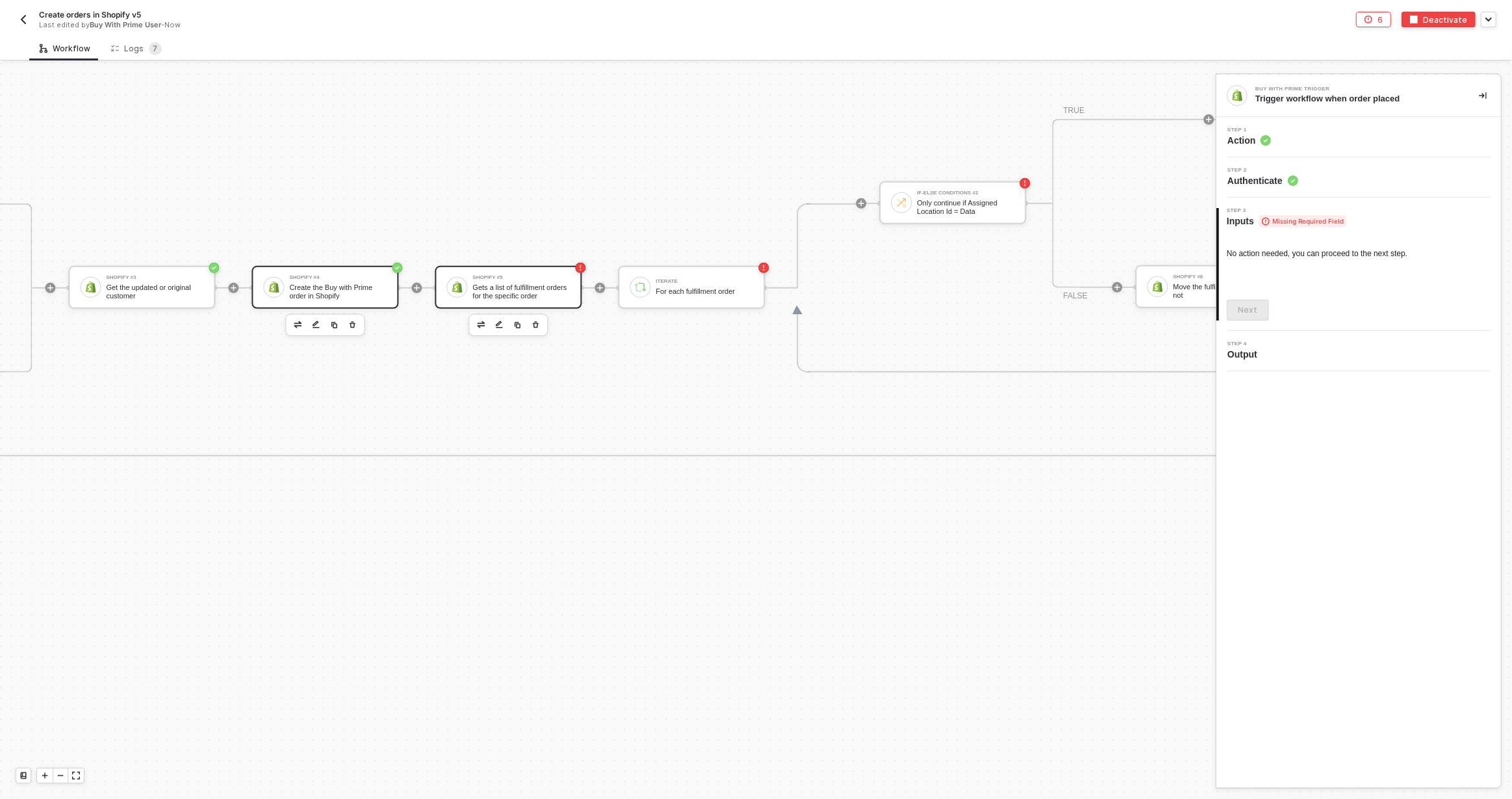
click at [357, 286] on div "Create the Buy with Prime order in Shopify" at bounding box center [338, 291] width 98 height 16
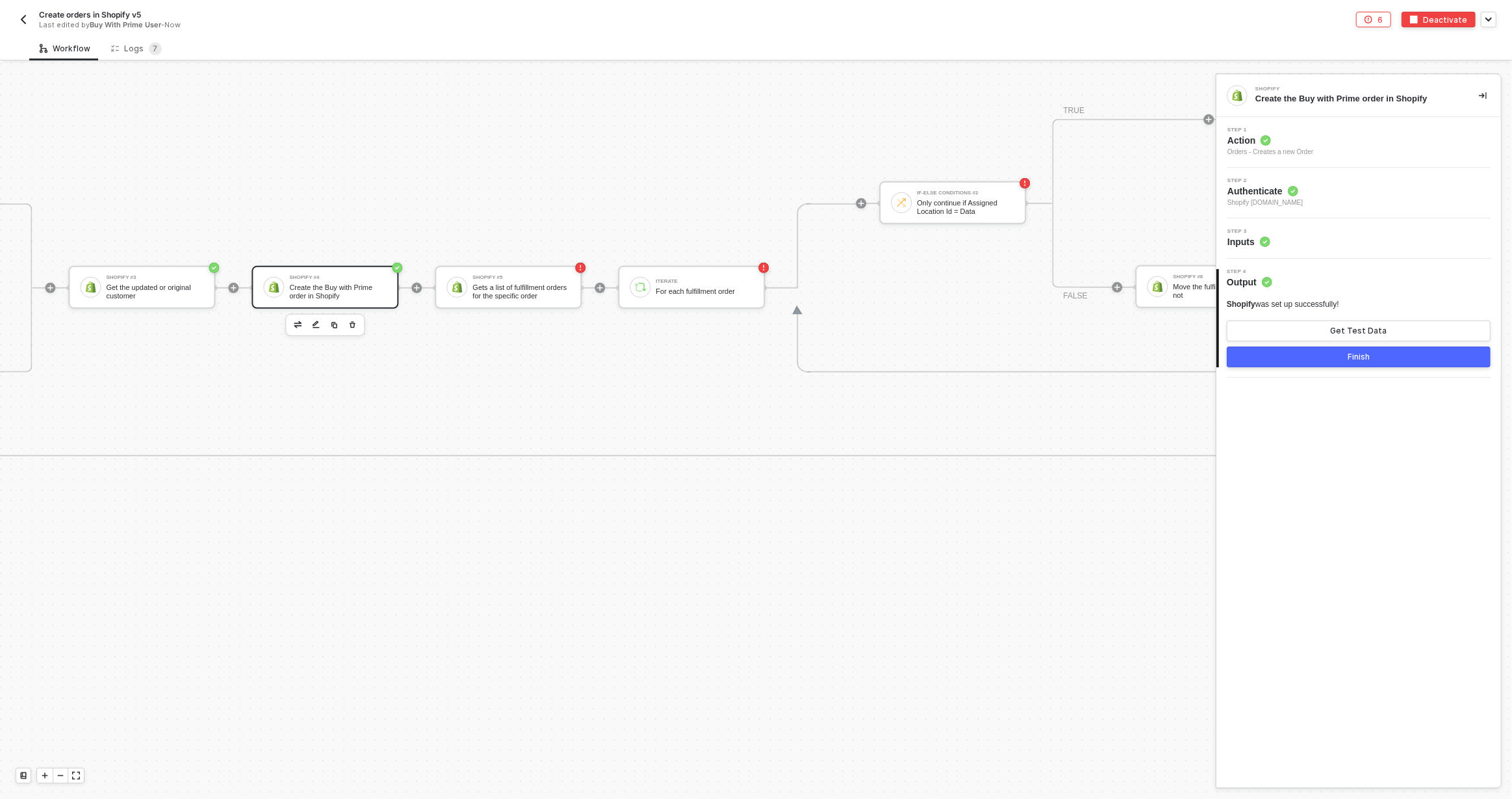
click at [1358, 243] on div "Step 3 Inputs" at bounding box center [1360, 238] width 282 height 20
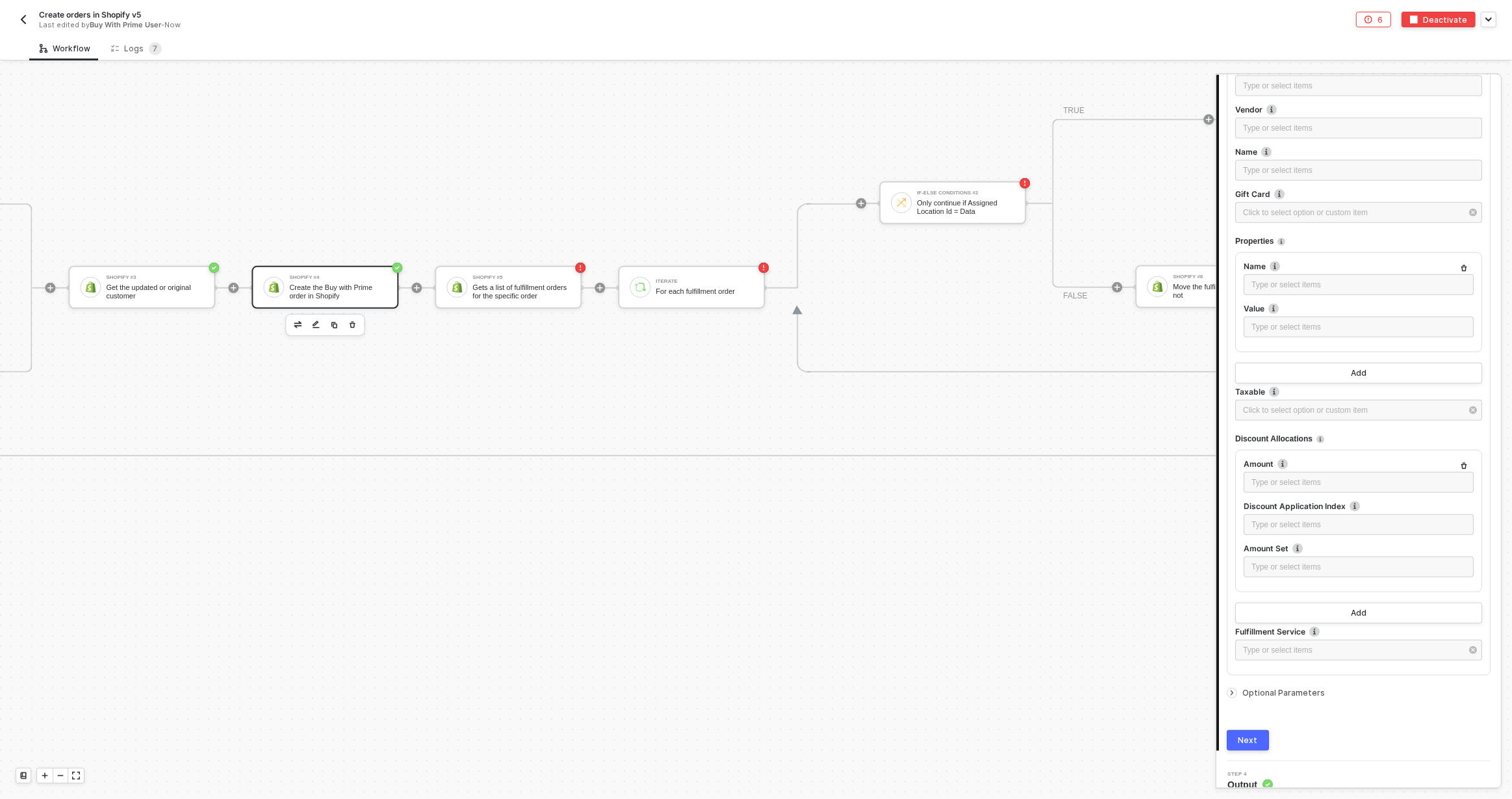
scroll to position [1475, 0]
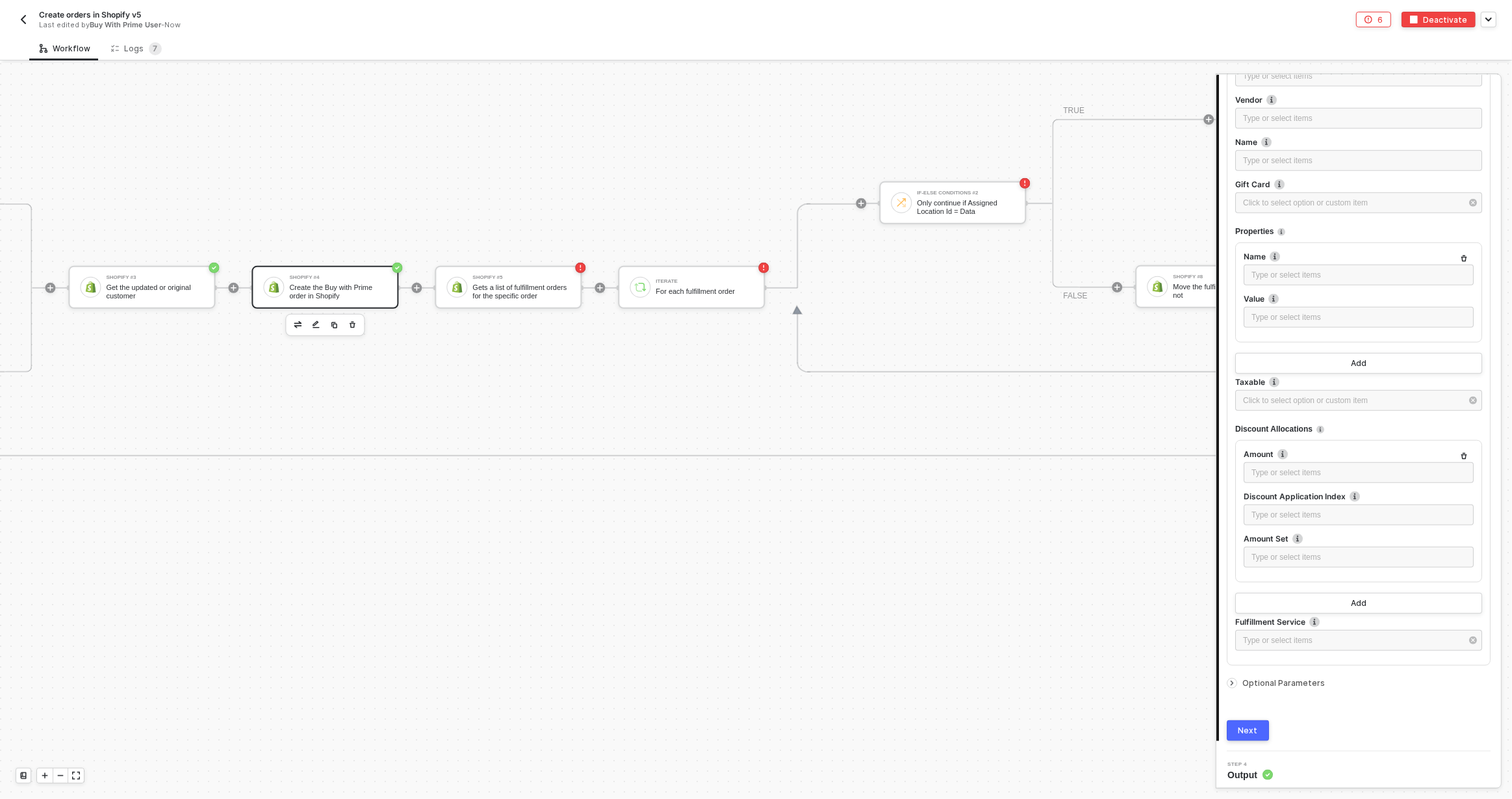
click at [1264, 678] on span "Optional Parameters" at bounding box center [1283, 682] width 82 height 9
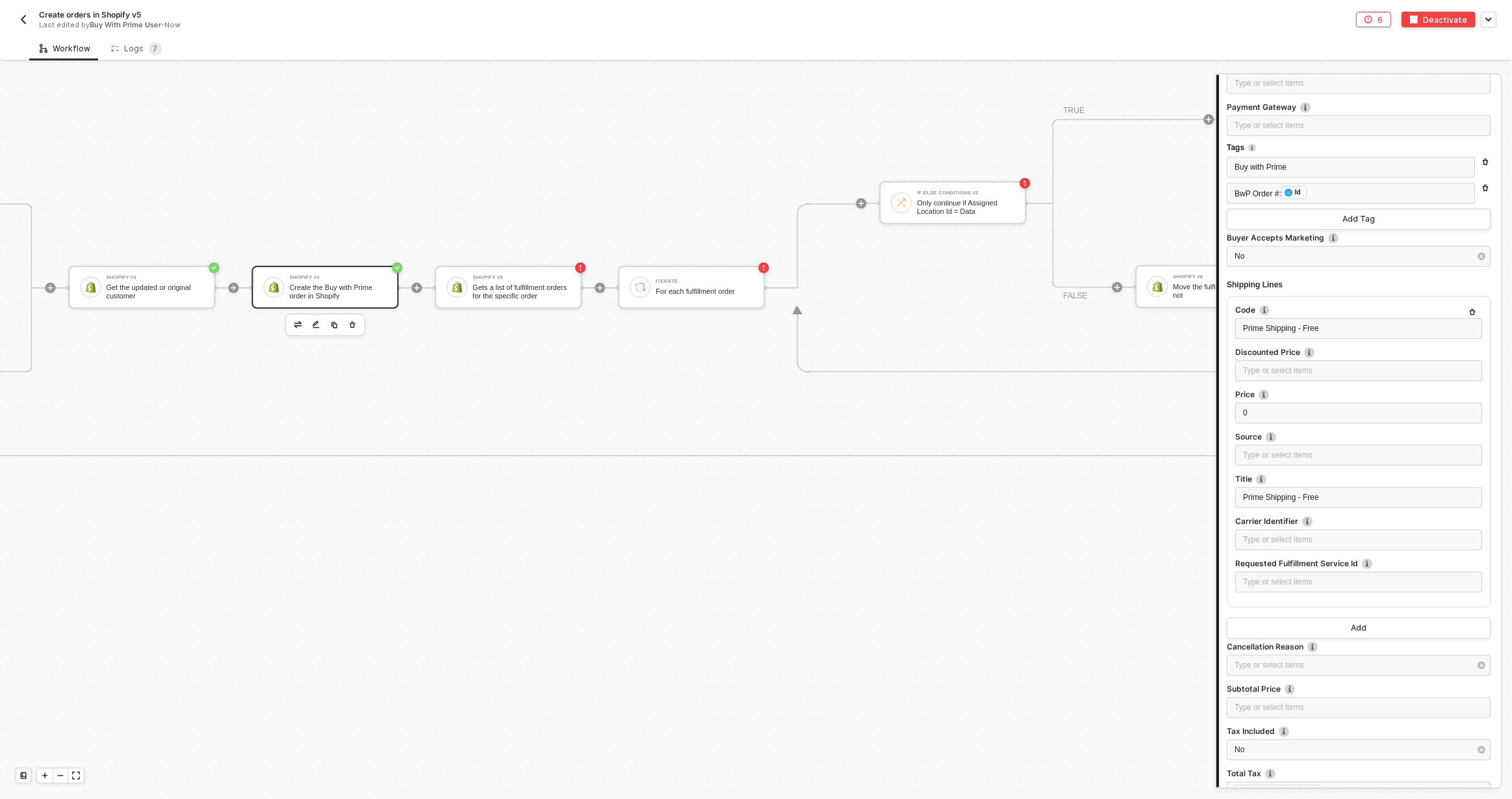
scroll to position [3803, 0]
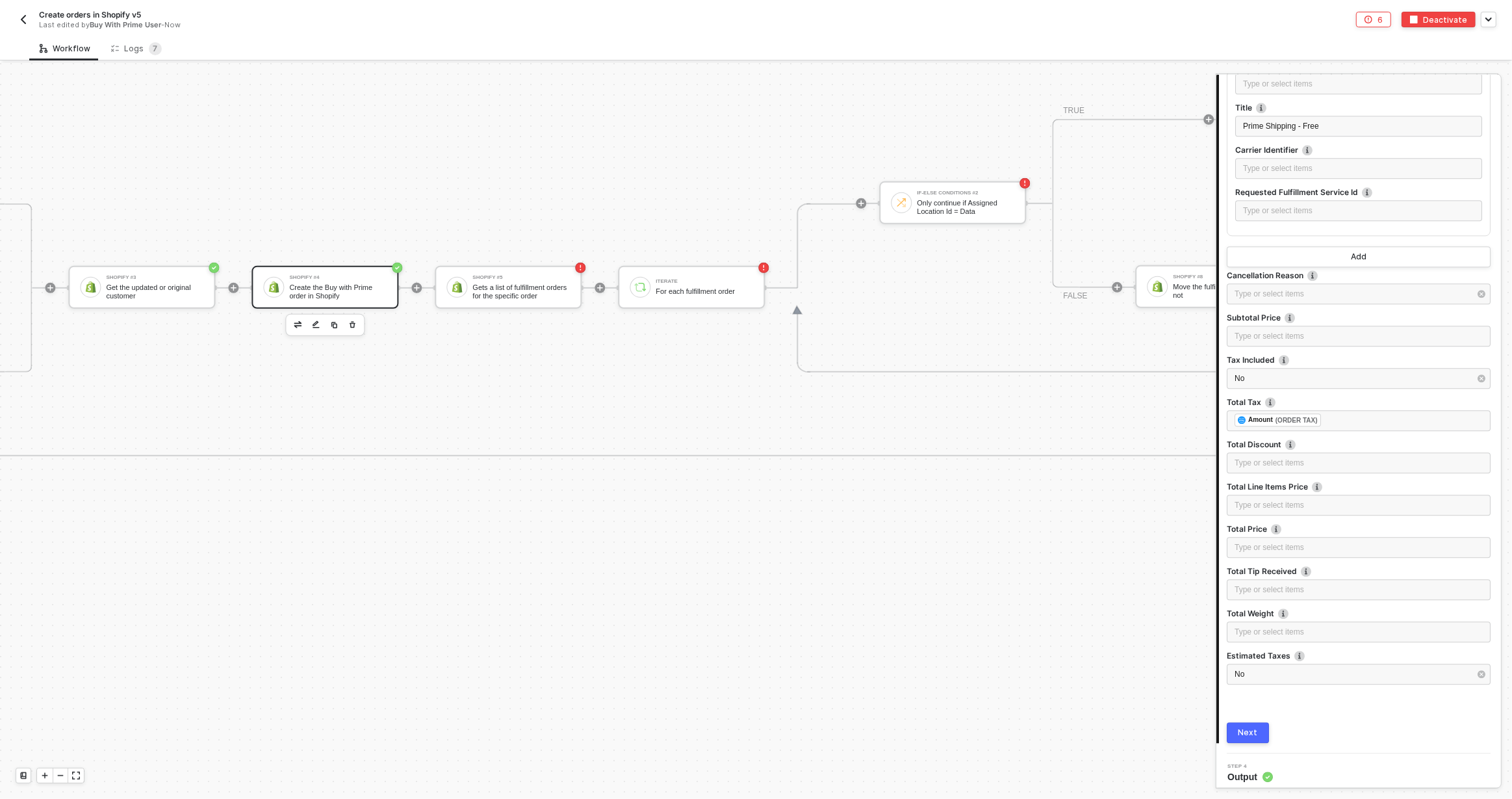
click at [1248, 727] on div "Next" at bounding box center [1248, 732] width 20 height 10
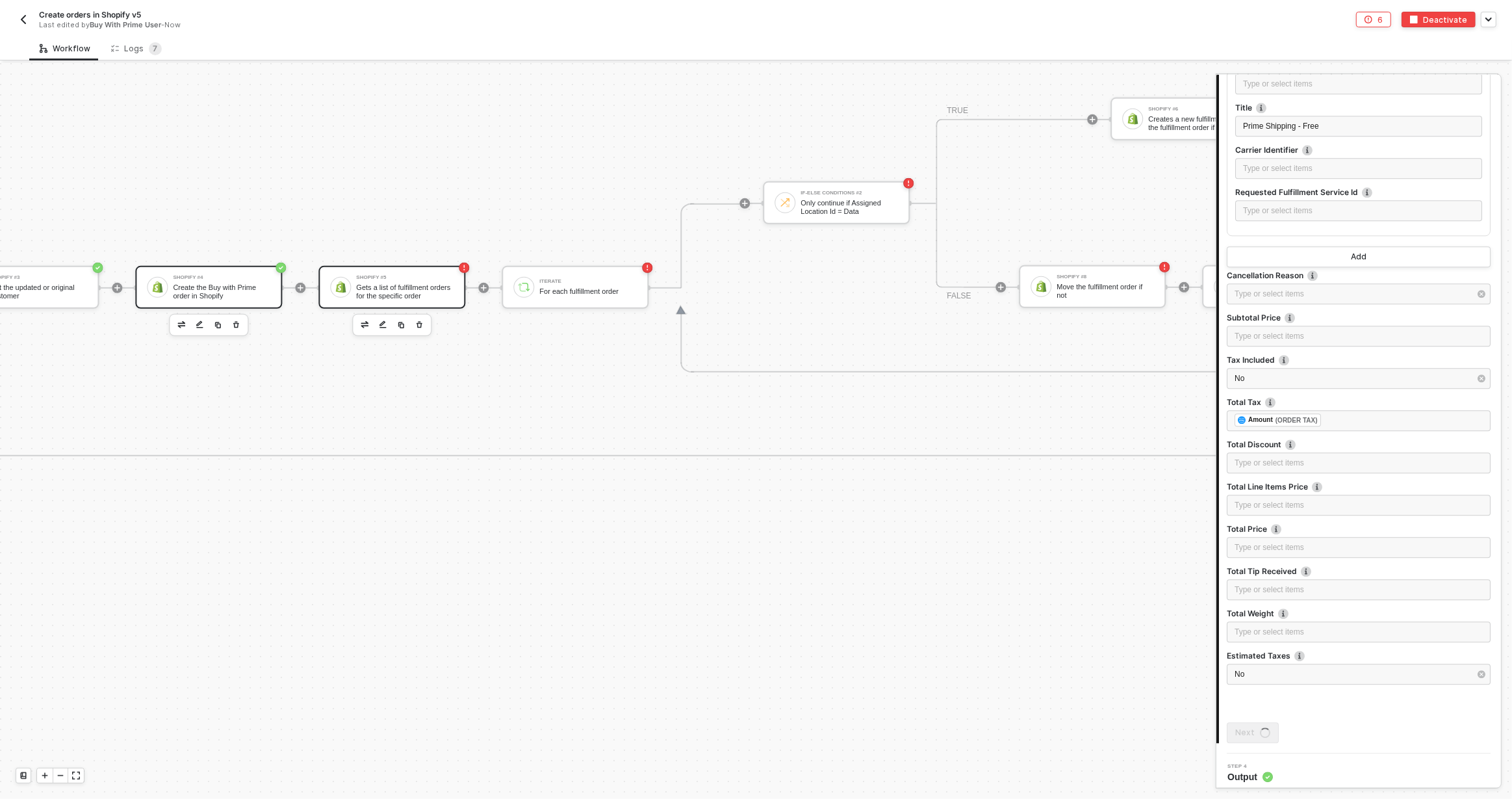
scroll to position [0, 0]
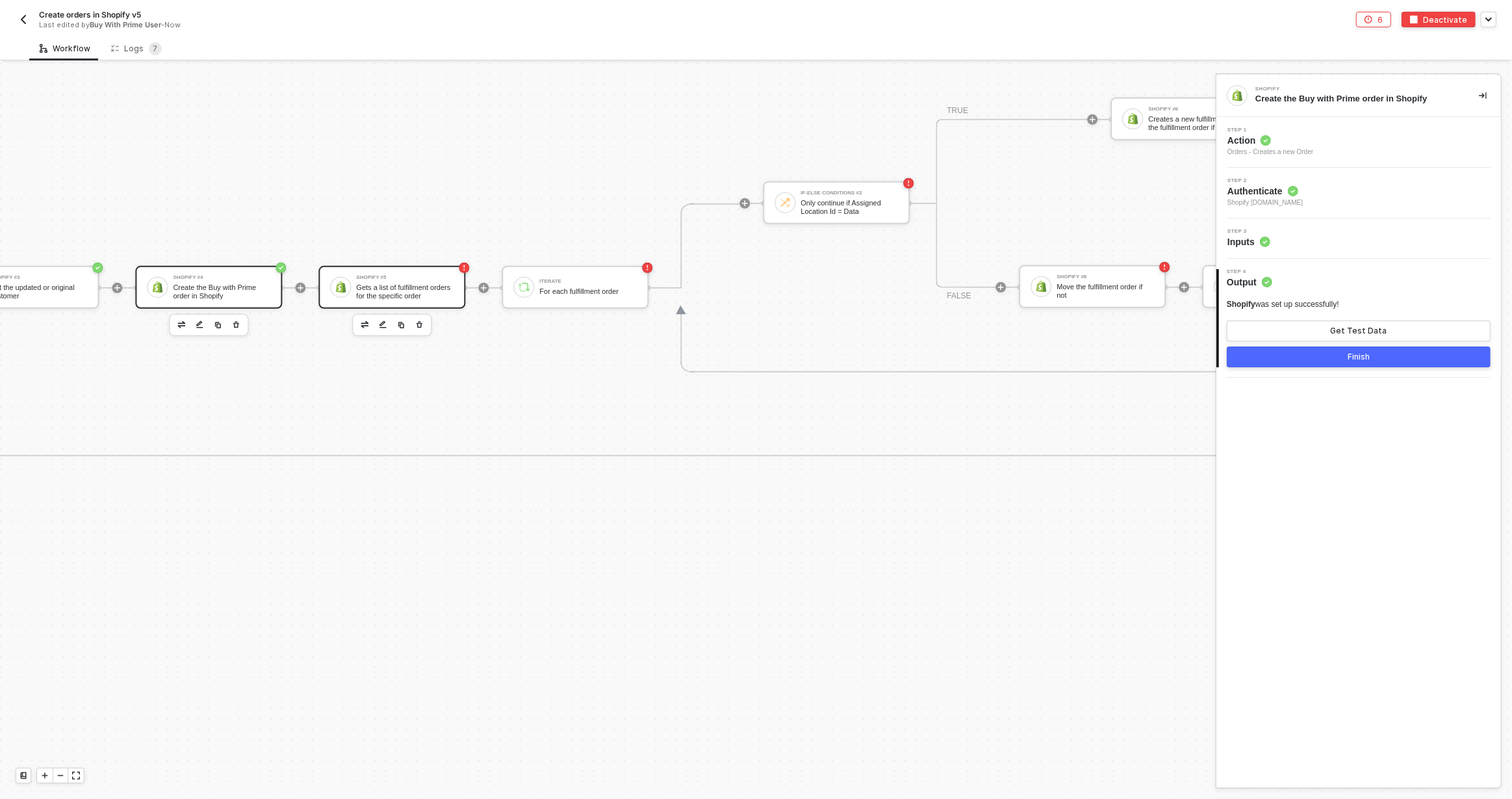
click at [402, 286] on div "Gets a list of fulfillment orders for the specific order" at bounding box center [404, 291] width 98 height 16
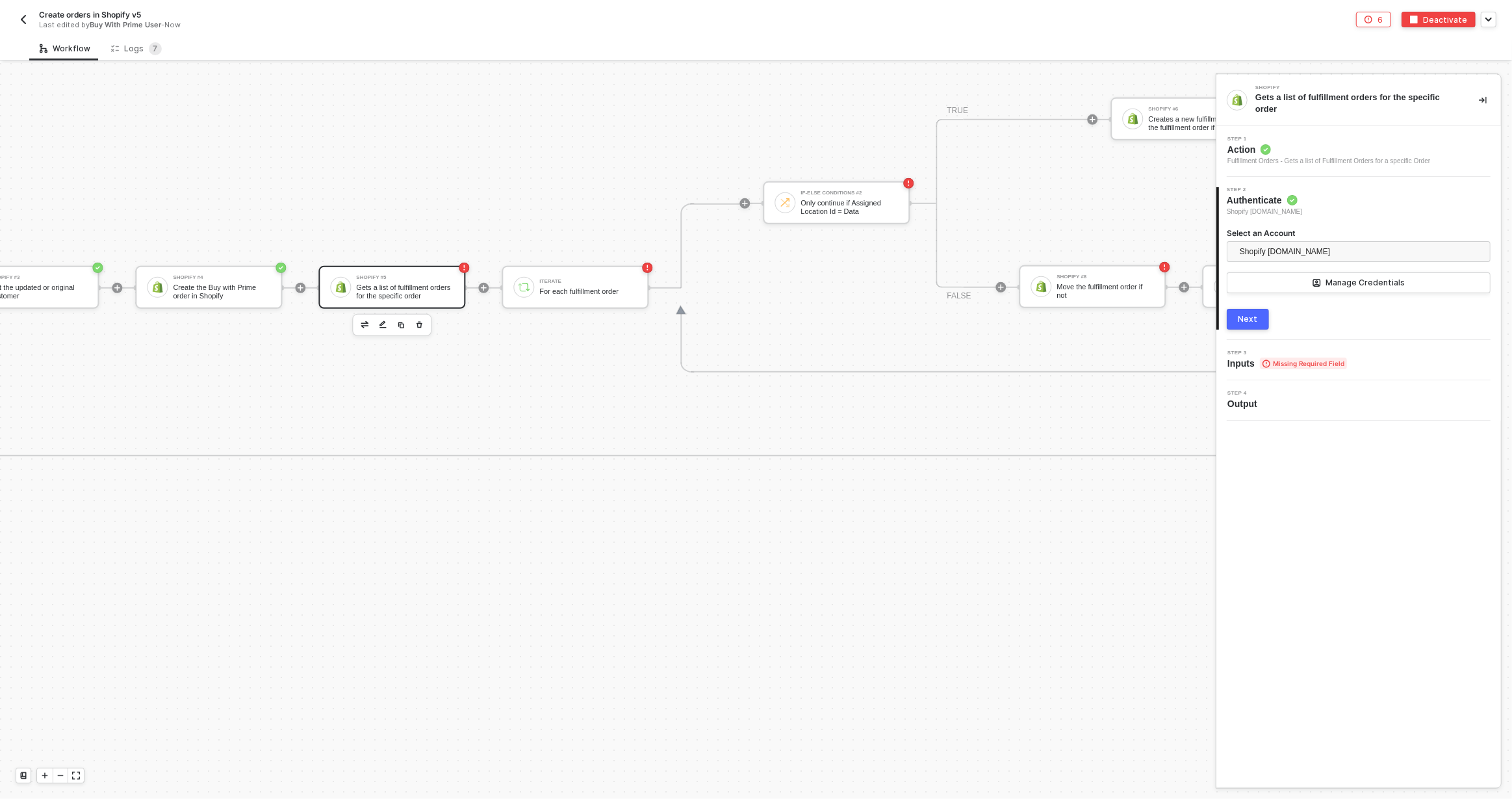
click at [1267, 358] on span "Missing Required Field" at bounding box center [1302, 363] width 87 height 12
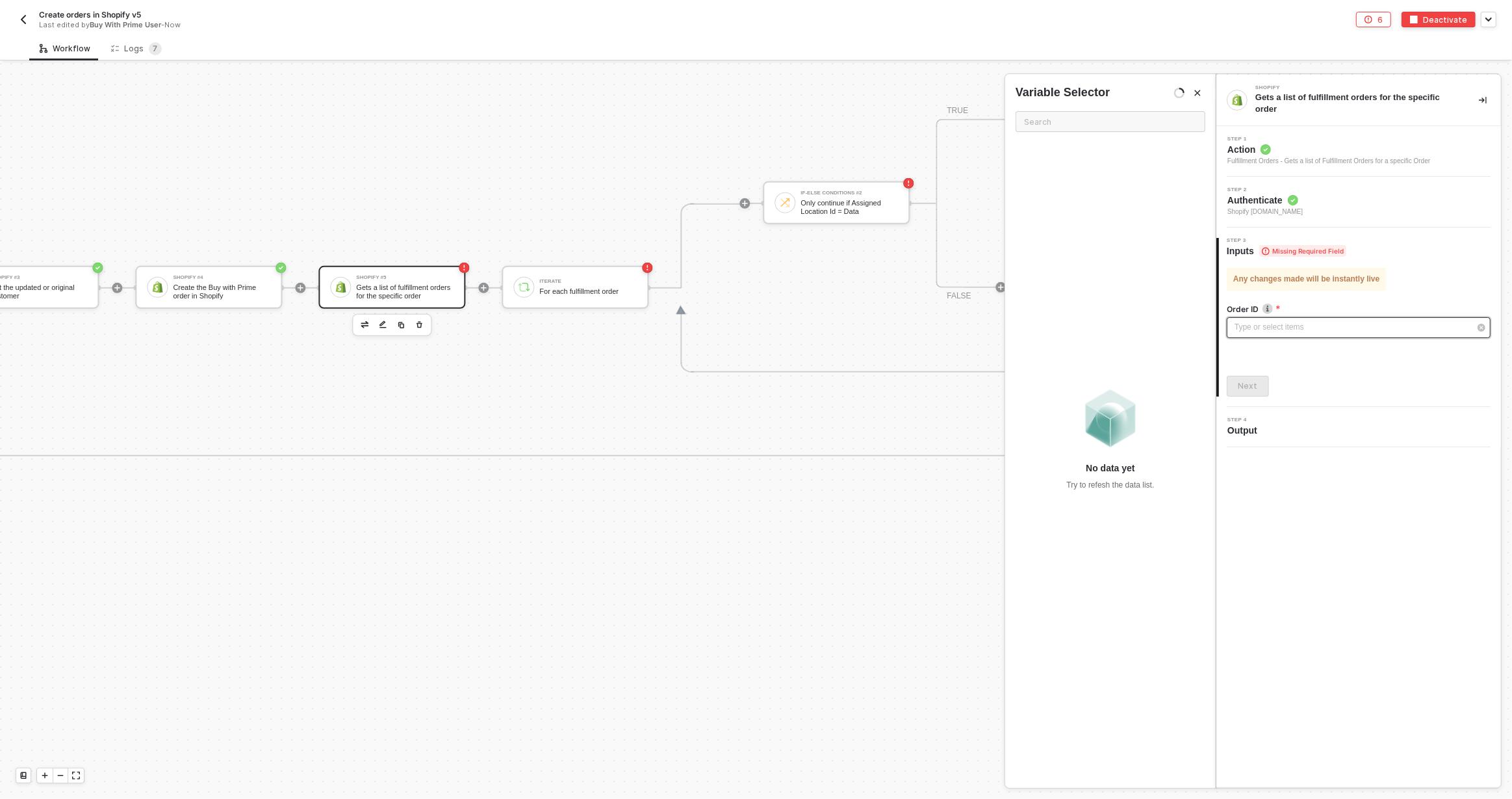
click at [1264, 326] on div "Type or select items ﻿" at bounding box center [1352, 327] width 235 height 13
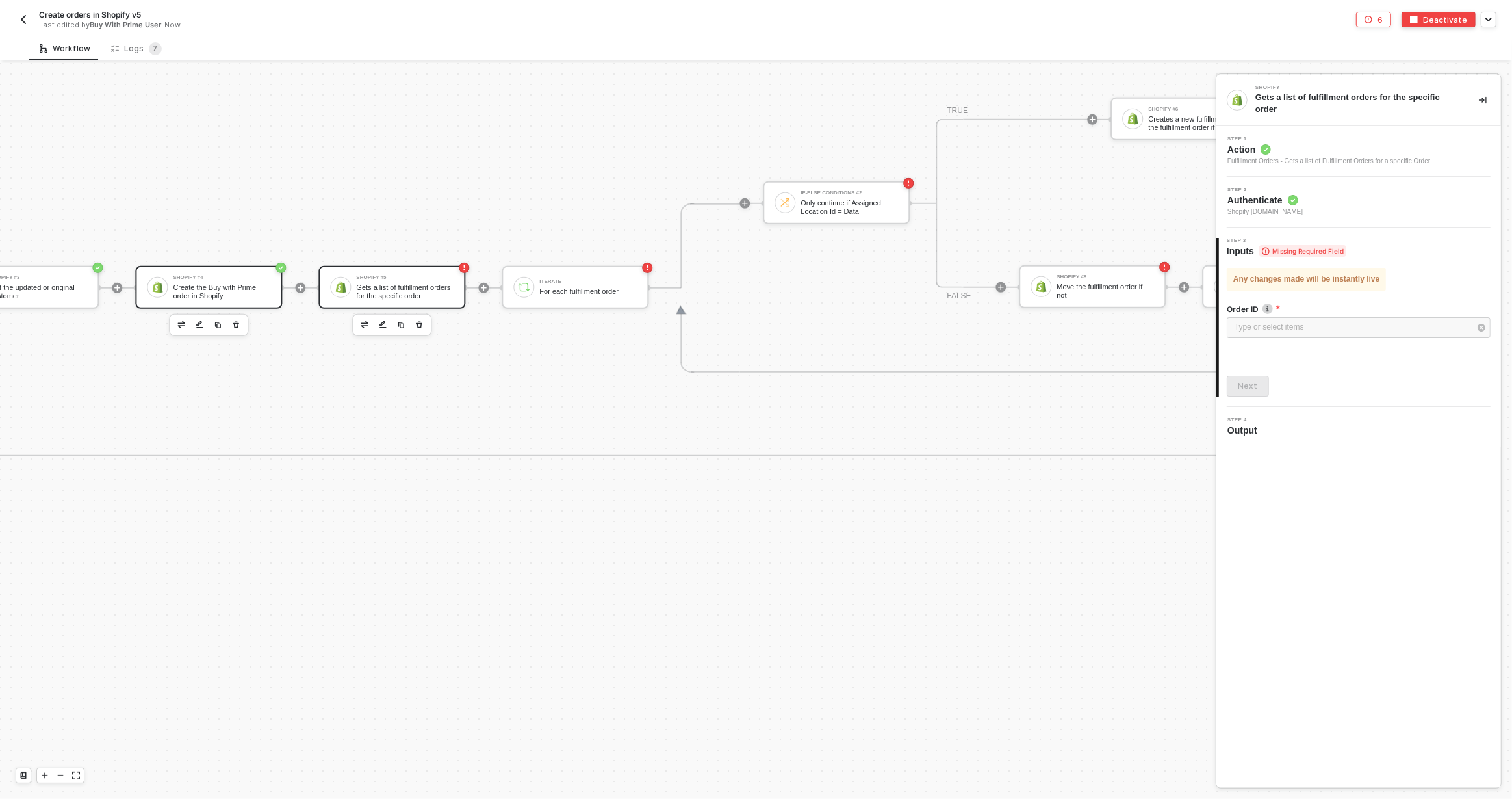
click at [202, 284] on div "Create the Buy with Prime order in Shopify" at bounding box center [221, 291] width 98 height 16
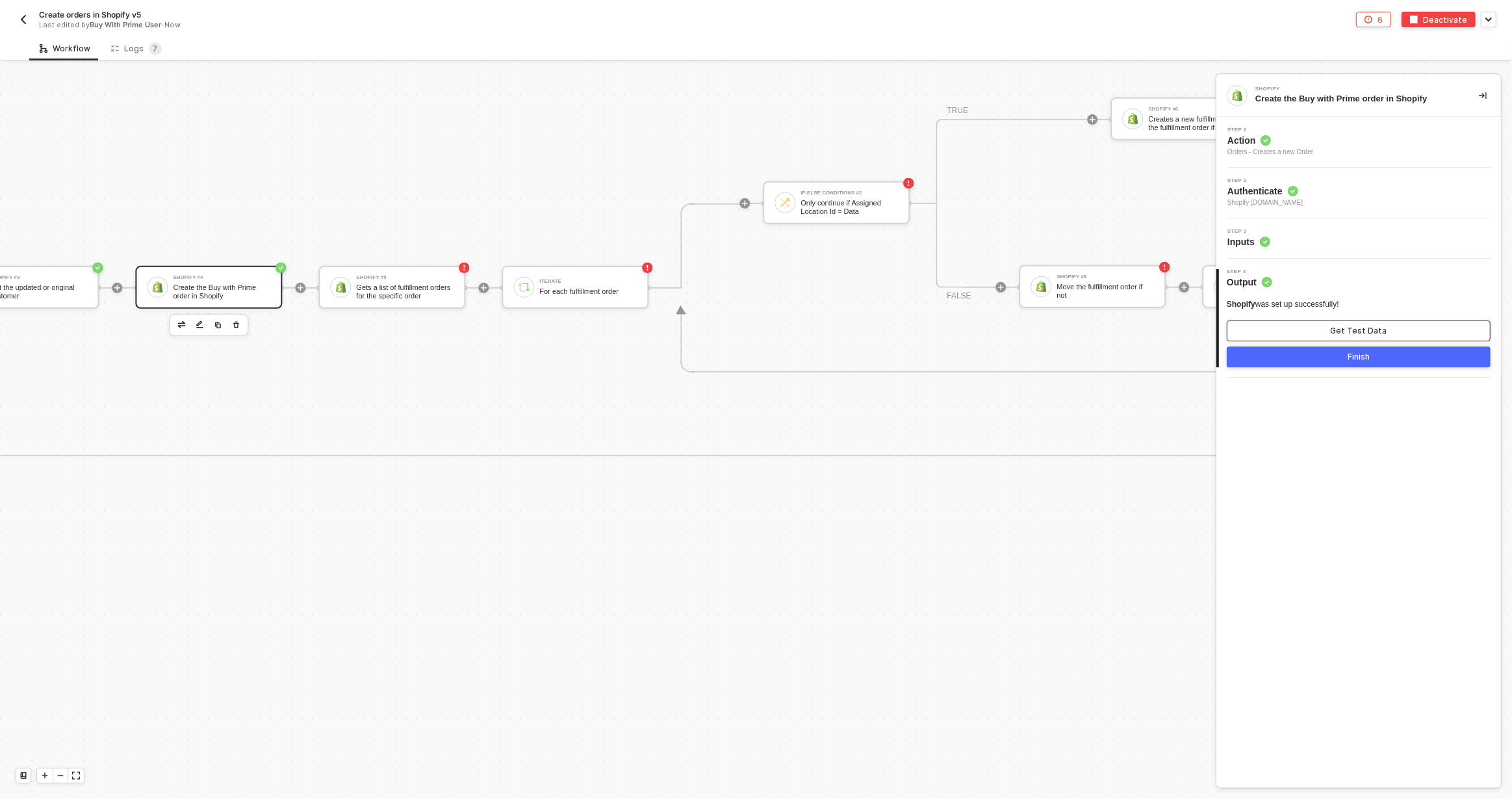
click at [1310, 326] on button "Get Test Data" at bounding box center [1358, 330] width 264 height 21
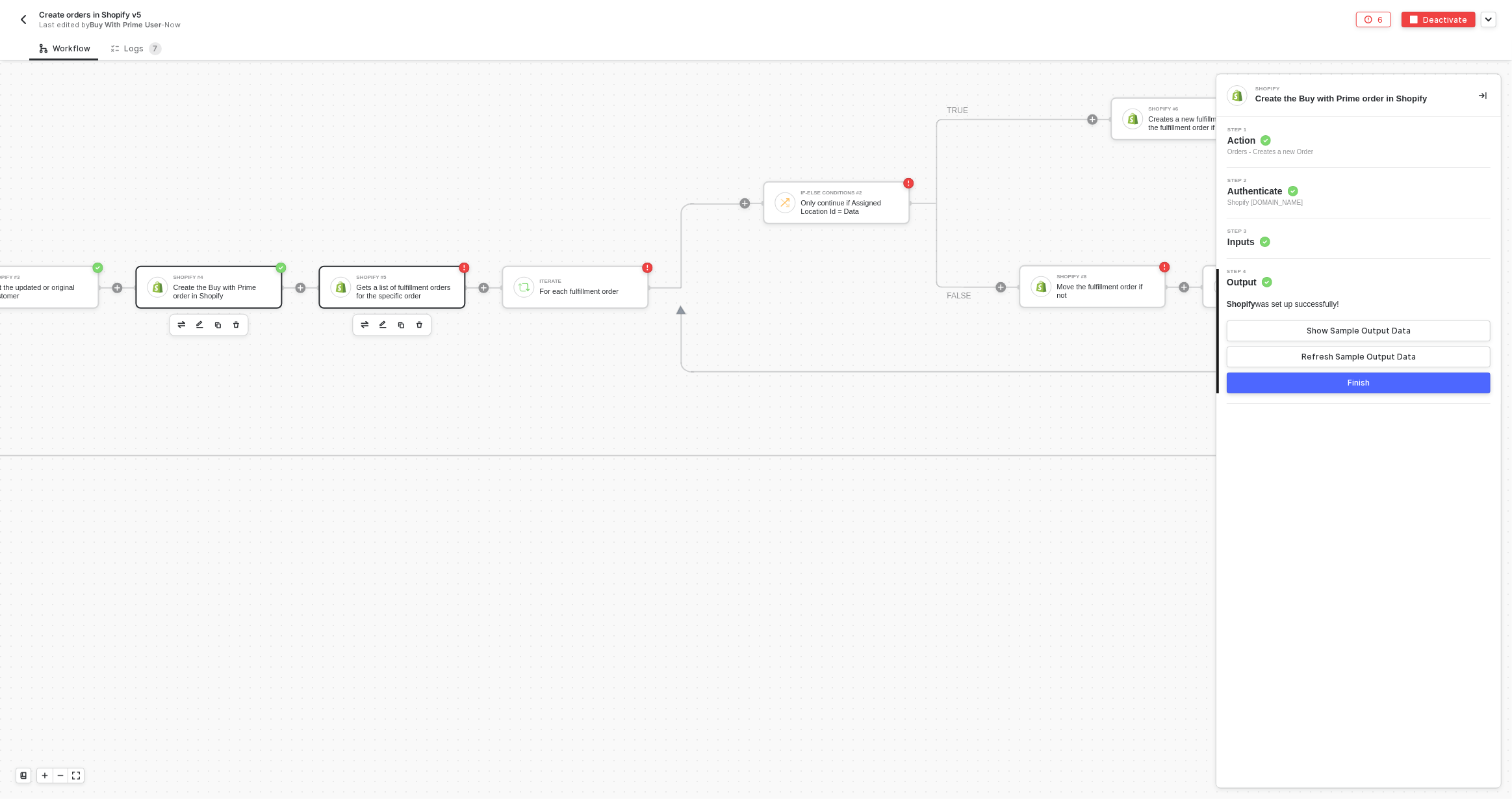
click at [398, 285] on div "Gets a list of fulfillment orders for the specific order" at bounding box center [404, 291] width 98 height 16
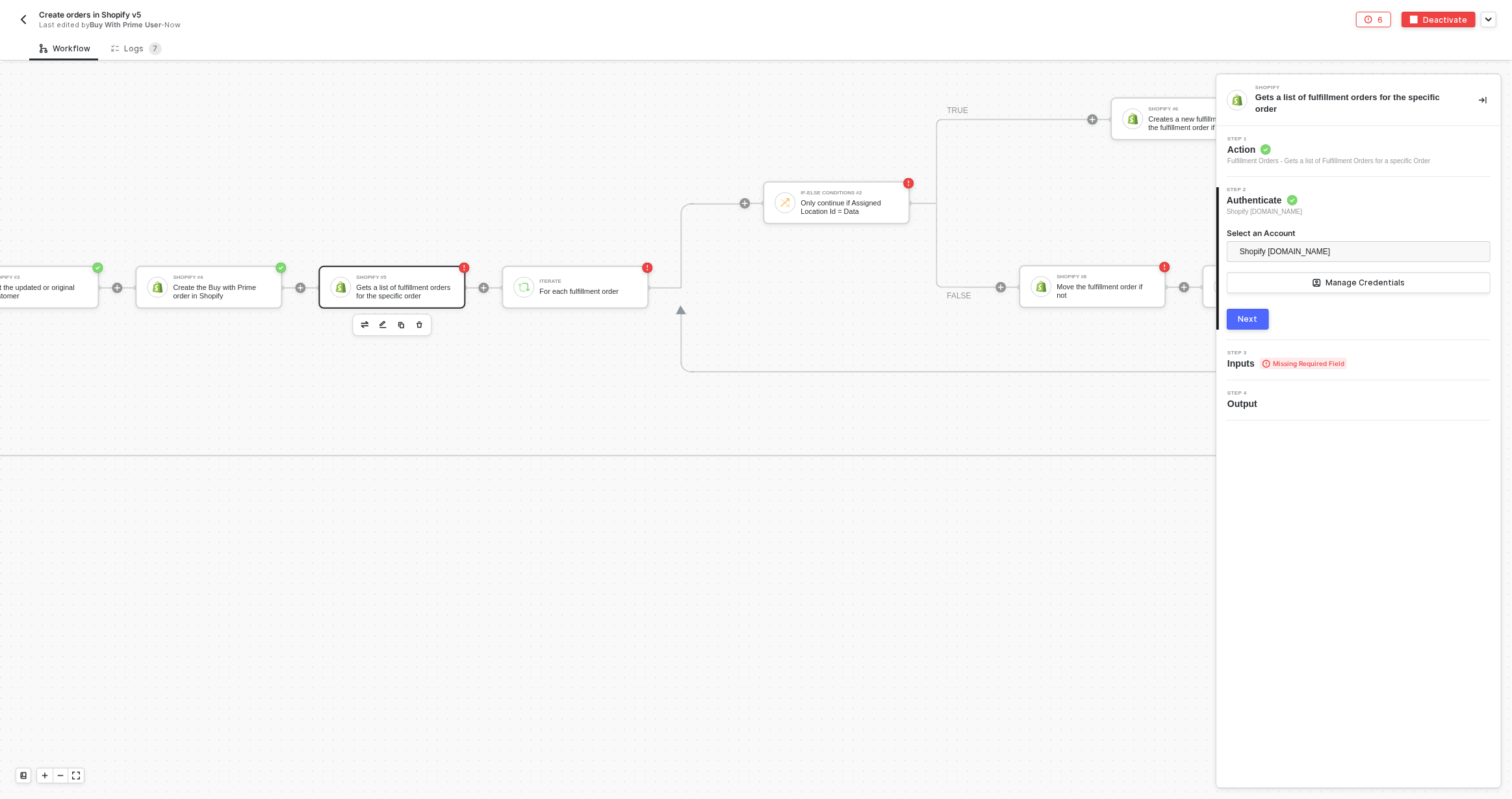
click at [1258, 371] on div "3 Step 3 Inputs Missing Required Field" at bounding box center [1359, 359] width 285 height 40
click at [1259, 358] on span "Missing Required Field" at bounding box center [1302, 363] width 87 height 12
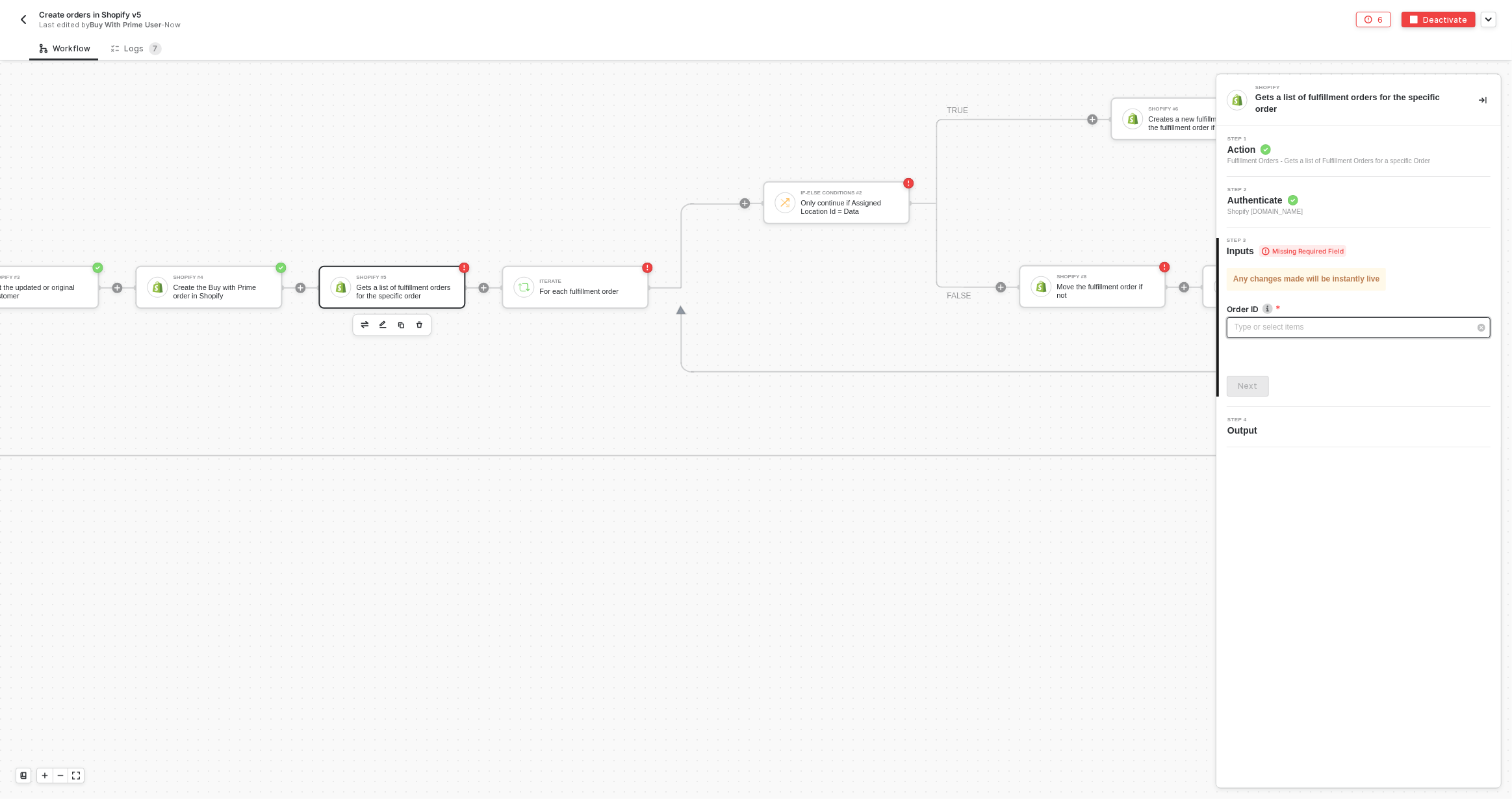
click at [1261, 333] on div "Type or select items ﻿" at bounding box center [1358, 327] width 264 height 21
click at [33, 23] on div "Create orders in Shopify v5 Last edited by Buy With Prime User - Now" at bounding box center [386, 20] width 741 height 21
click at [24, 12] on button "button" at bounding box center [23, 20] width 16 height 16
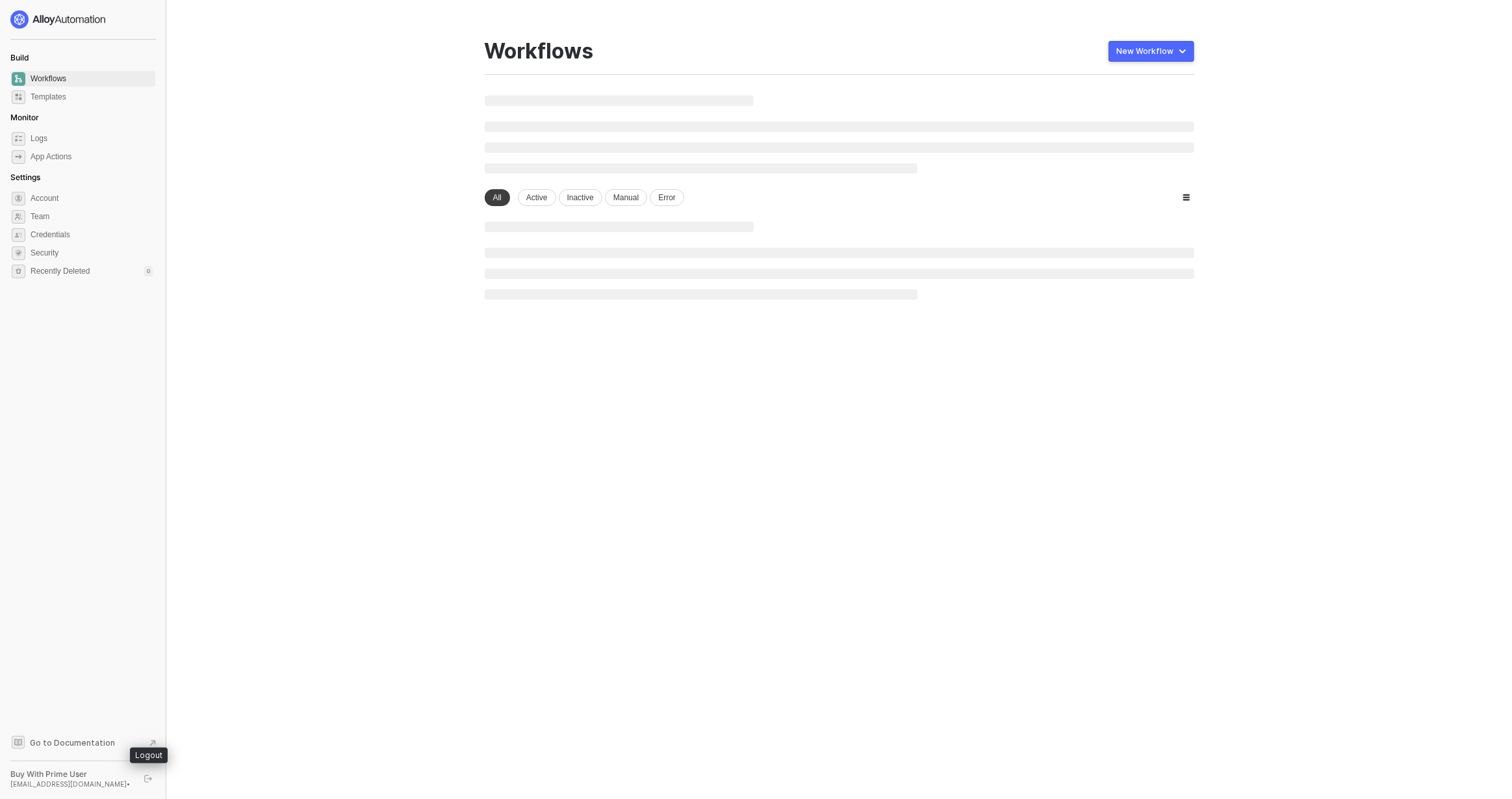
click at [149, 777] on icon "logout" at bounding box center [148, 779] width 8 height 8
